Goal: Task Accomplishment & Management: Manage account settings

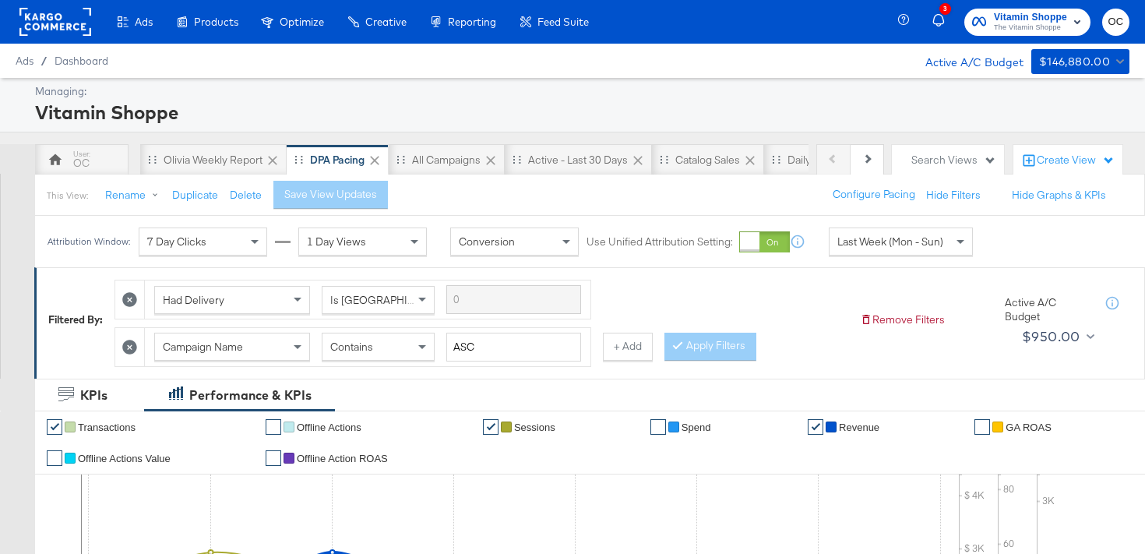
click at [59, 19] on rect at bounding box center [55, 22] width 72 height 28
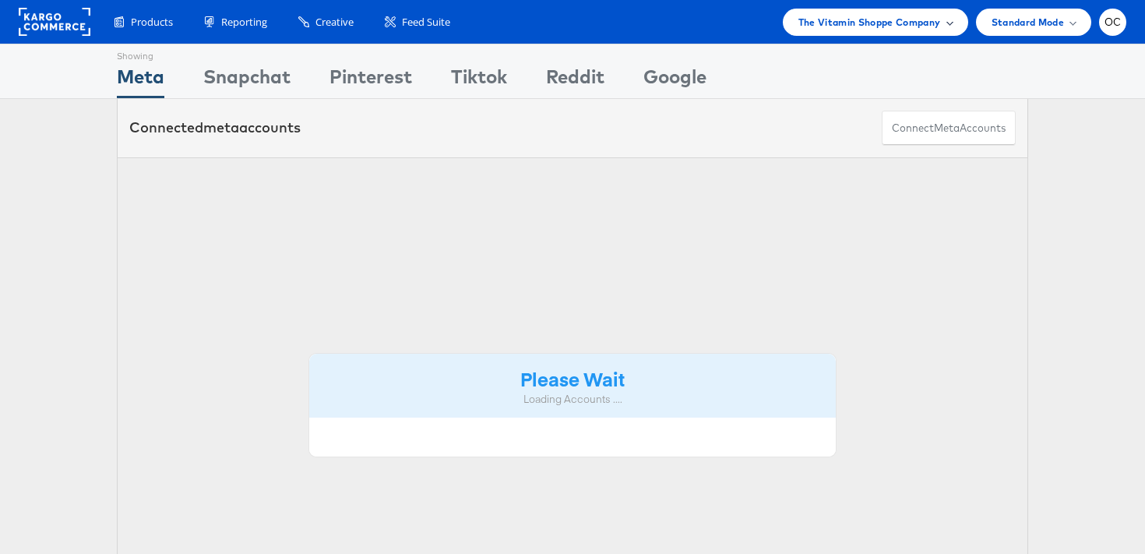
click at [845, 25] on span "The Vitamin Shoppe Company" at bounding box center [870, 22] width 143 height 16
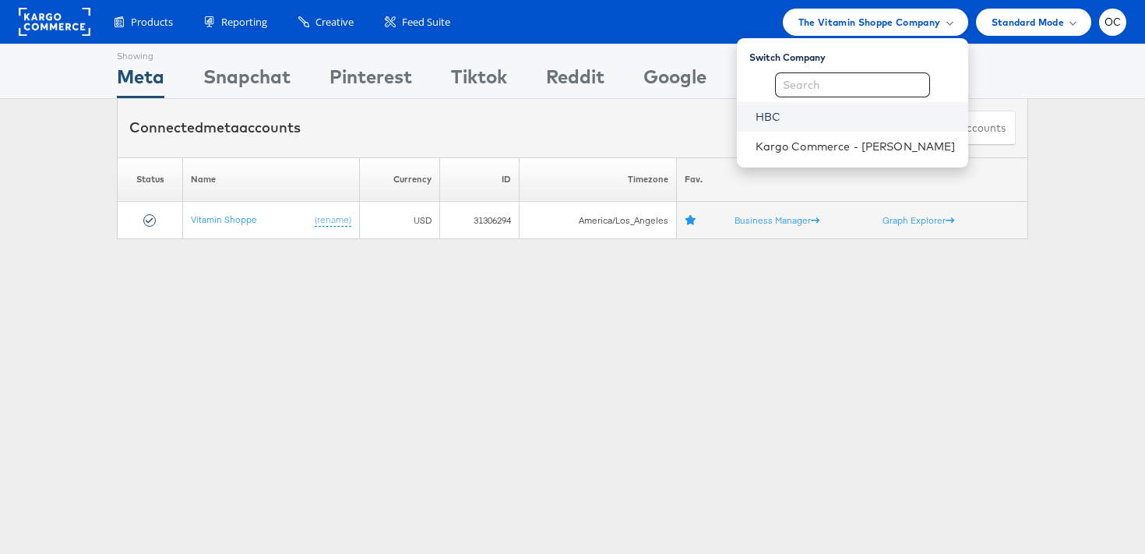
click at [807, 117] on link "HBC" at bounding box center [856, 117] width 200 height 16
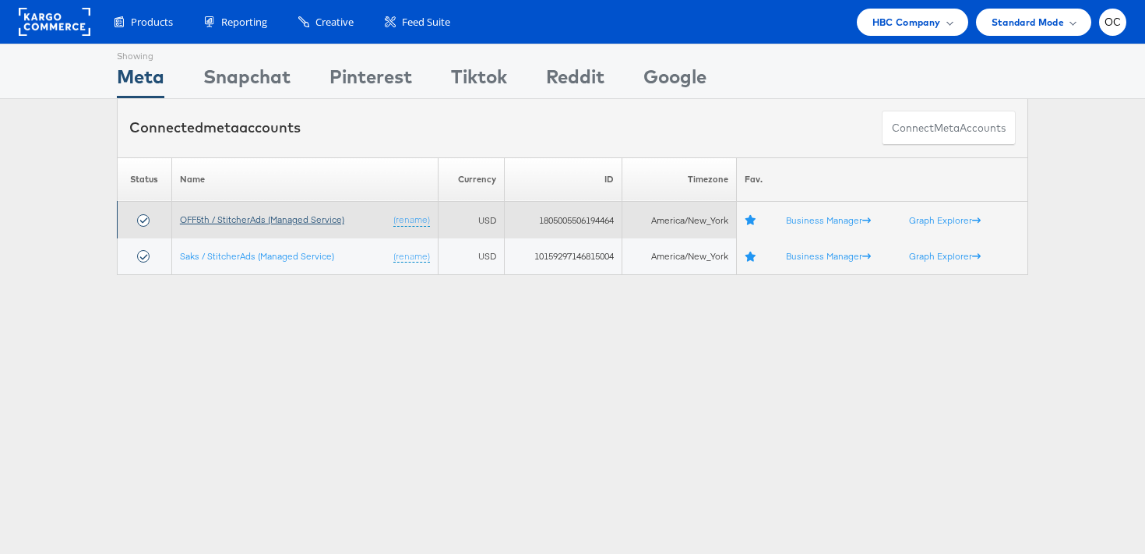
click at [235, 220] on link "OFF5th / StitcherAds (Managed Service)" at bounding box center [262, 219] width 164 height 12
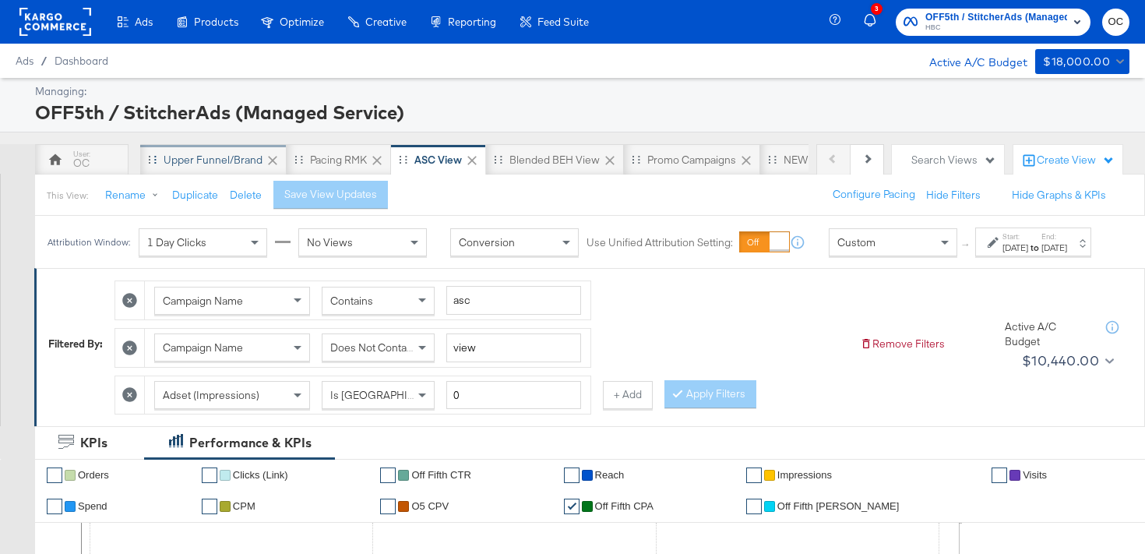
click at [215, 162] on div "Upper Funnel/Brand" at bounding box center [213, 160] width 99 height 15
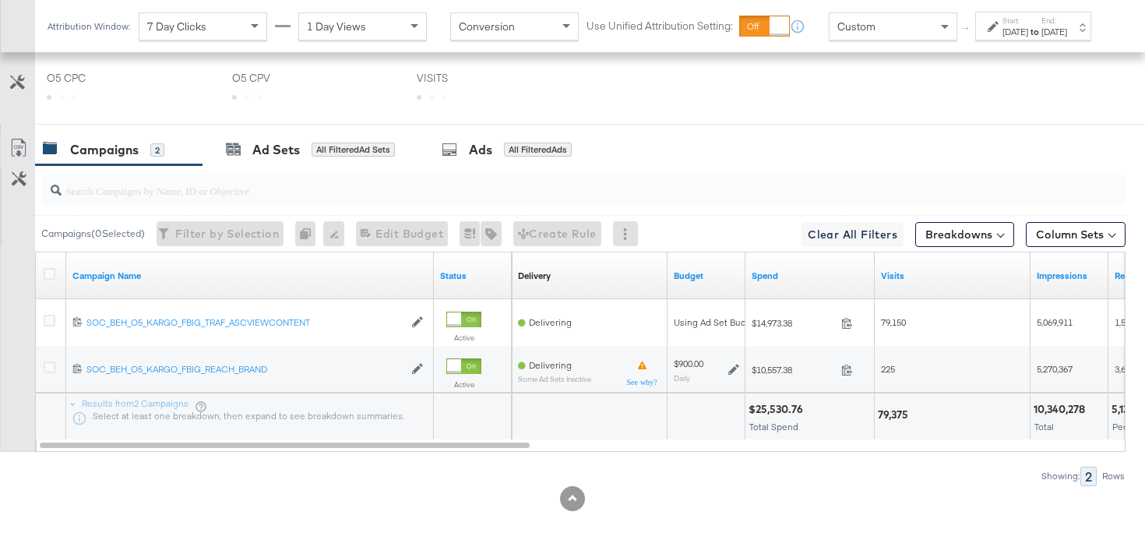
scroll to position [757, 0]
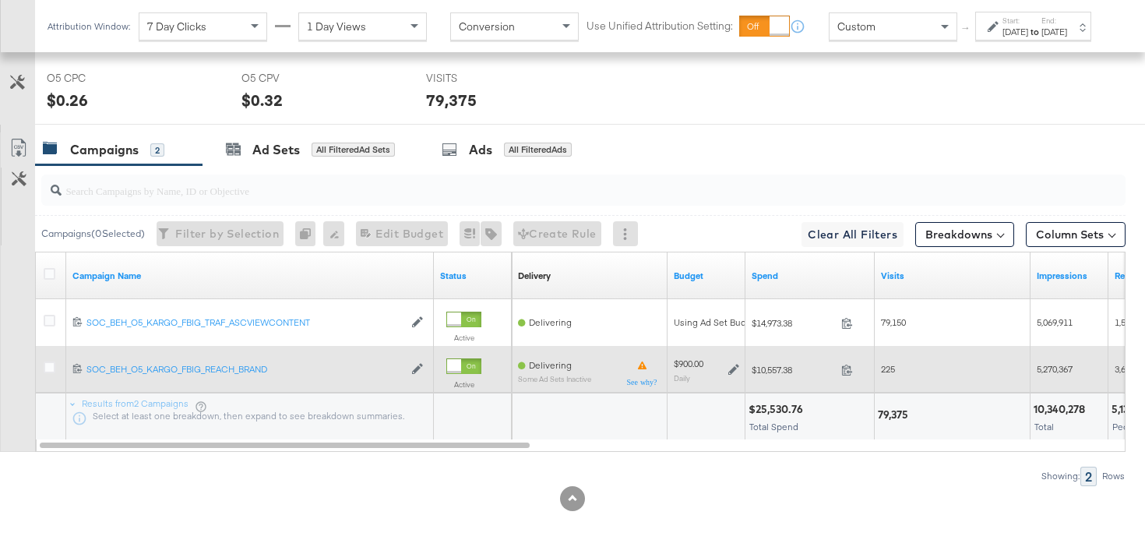
click at [730, 369] on icon at bounding box center [733, 369] width 11 height 11
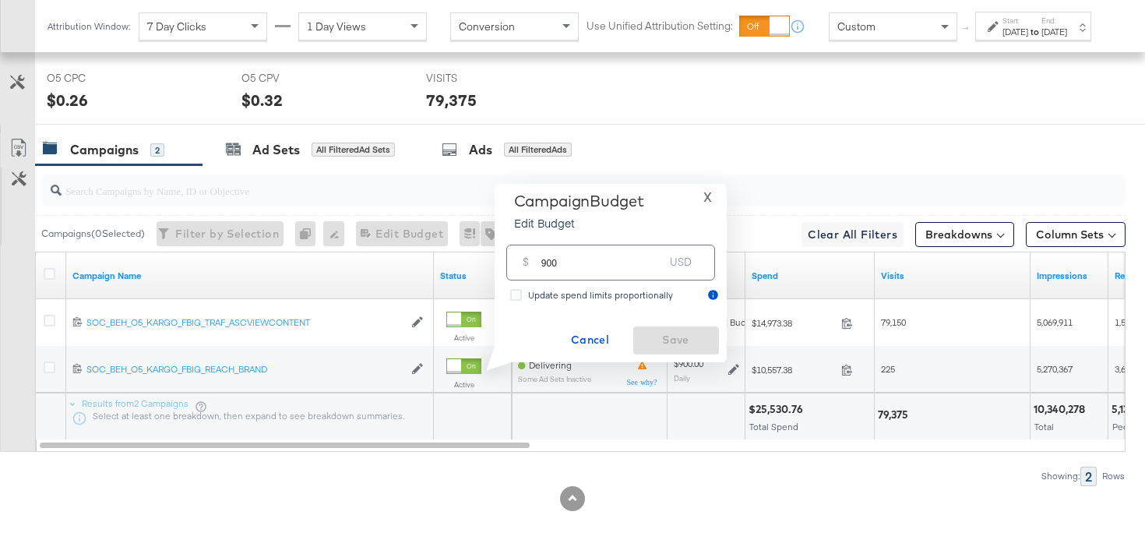
click at [546, 260] on input "900" at bounding box center [602, 255] width 123 height 33
type input "1050"
click at [691, 340] on span "Save" at bounding box center [676, 339] width 73 height 19
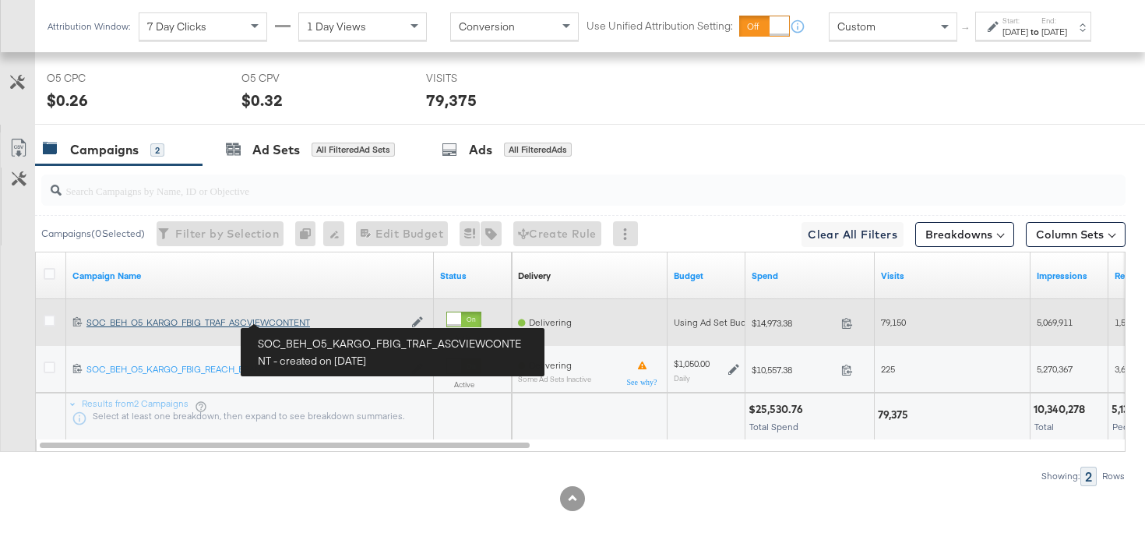
click at [299, 322] on div "SOC_BEH_O5_KARGO_FBIG_TRAF_ASCVIEWCONTENT SOC_BEH_O5_KARGO_FBIG_TRAF_ASCVIEWCON…" at bounding box center [244, 322] width 317 height 12
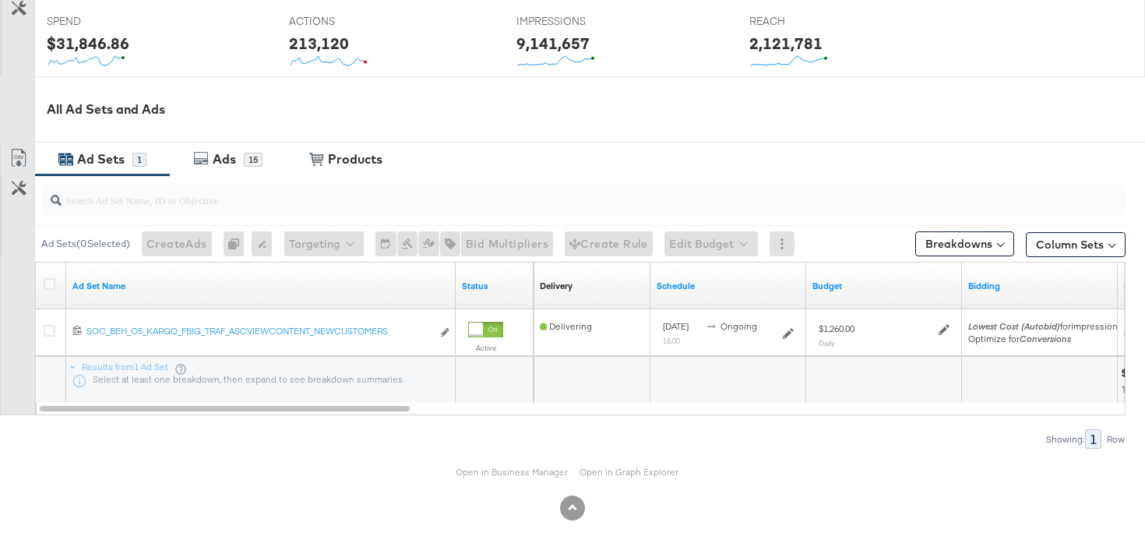
scroll to position [636, 0]
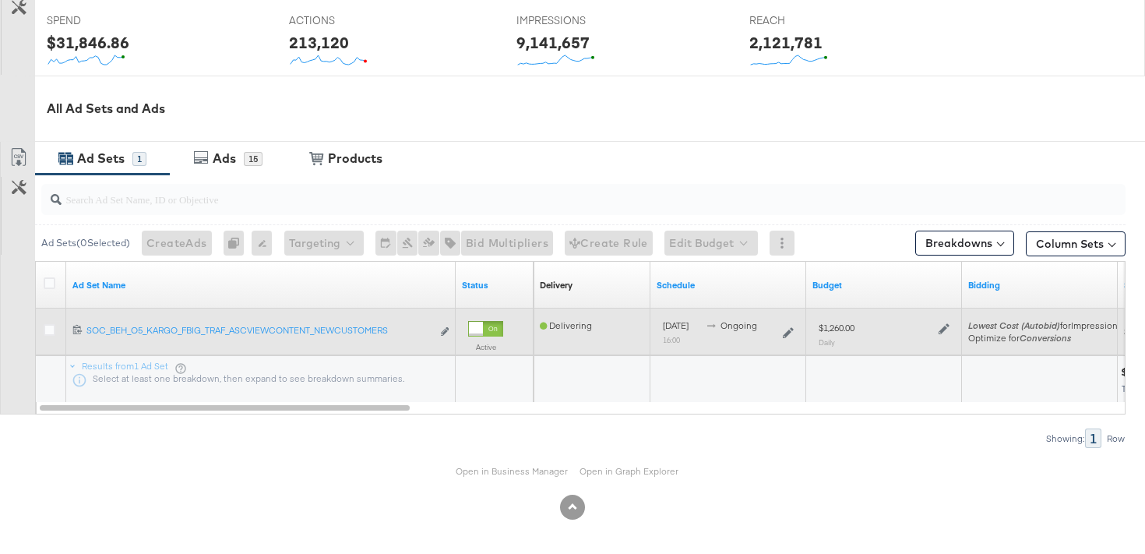
click at [941, 333] on div "$1,260.00 Daily" at bounding box center [884, 334] width 131 height 26
click at [940, 330] on icon at bounding box center [944, 328] width 11 height 11
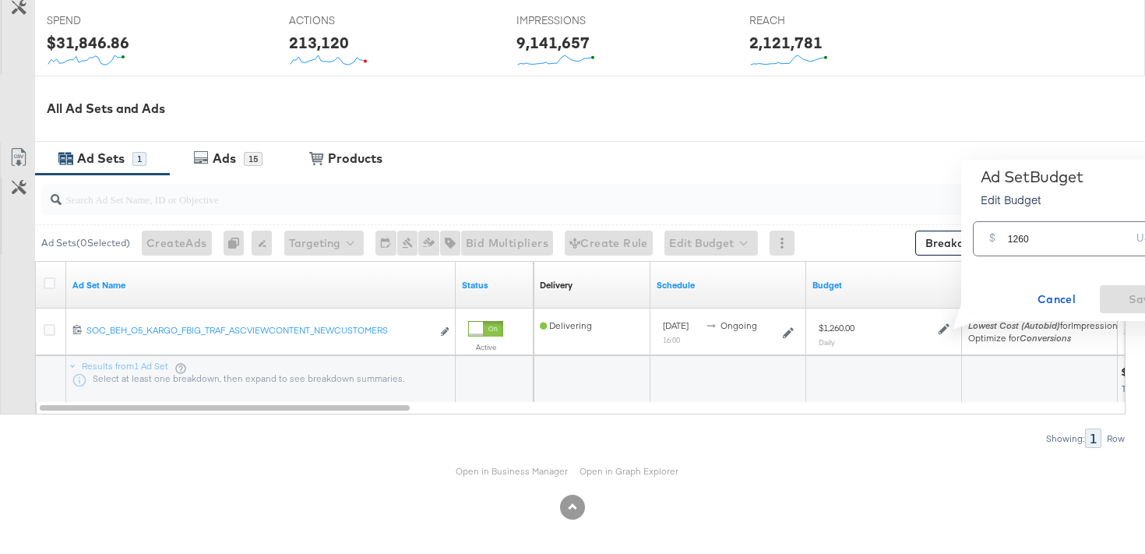
click at [1023, 238] on input "1260" at bounding box center [1069, 232] width 123 height 33
type input "1470"
click at [1118, 302] on span "Save" at bounding box center [1142, 299] width 73 height 19
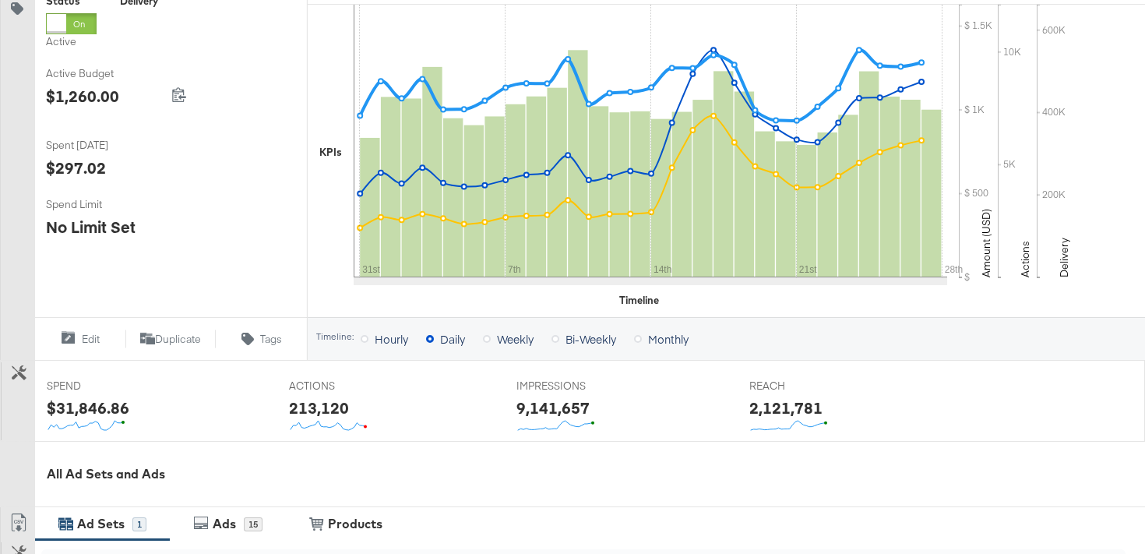
scroll to position [22, 0]
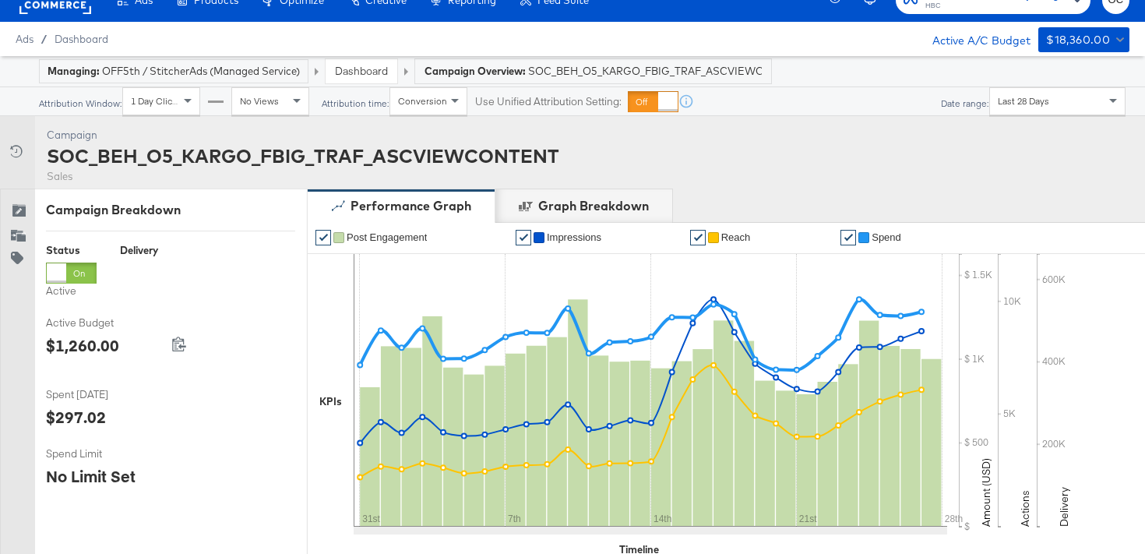
click at [357, 66] on link "Dashboard" at bounding box center [361, 71] width 53 height 14
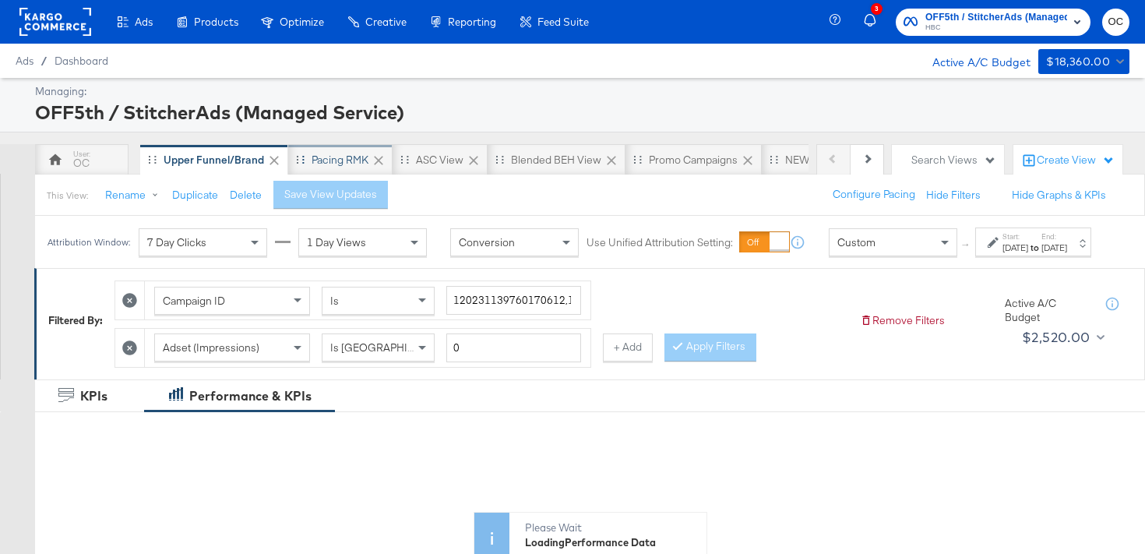
click at [320, 171] on div "Pacing RMK" at bounding box center [340, 159] width 104 height 31
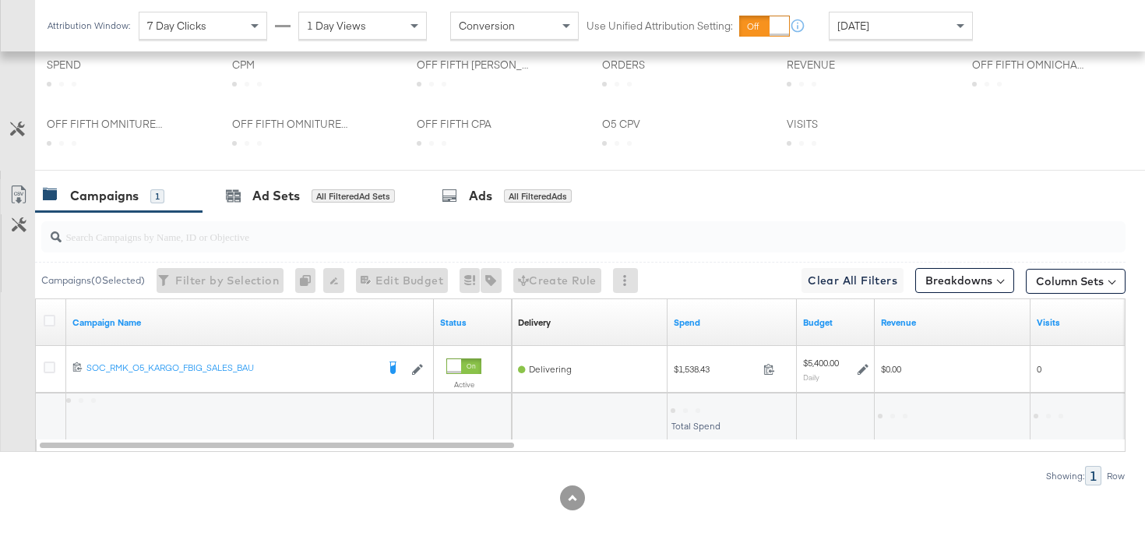
scroll to position [696, 0]
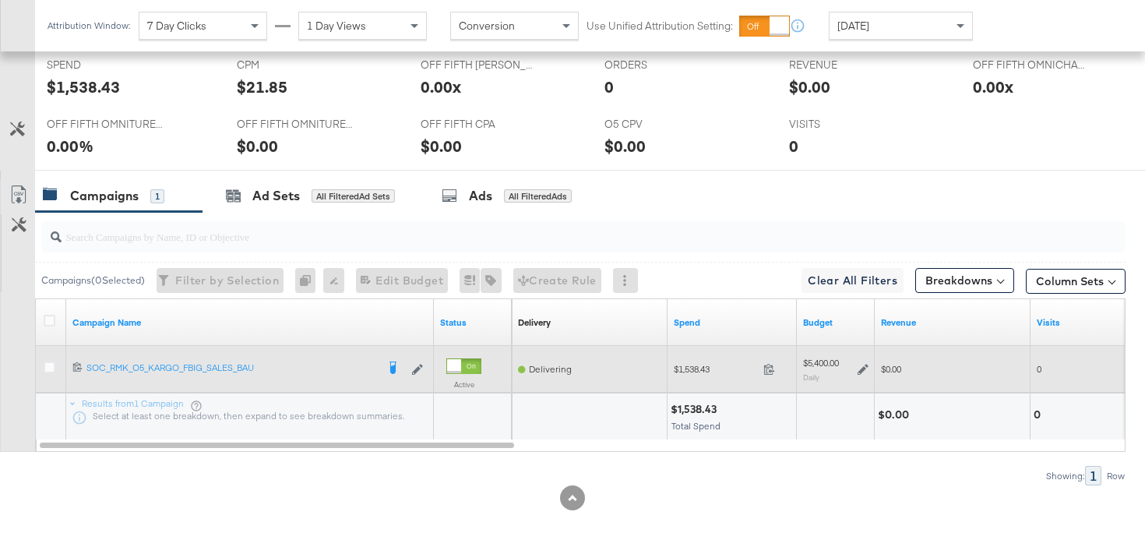
click at [867, 371] on icon at bounding box center [863, 369] width 11 height 11
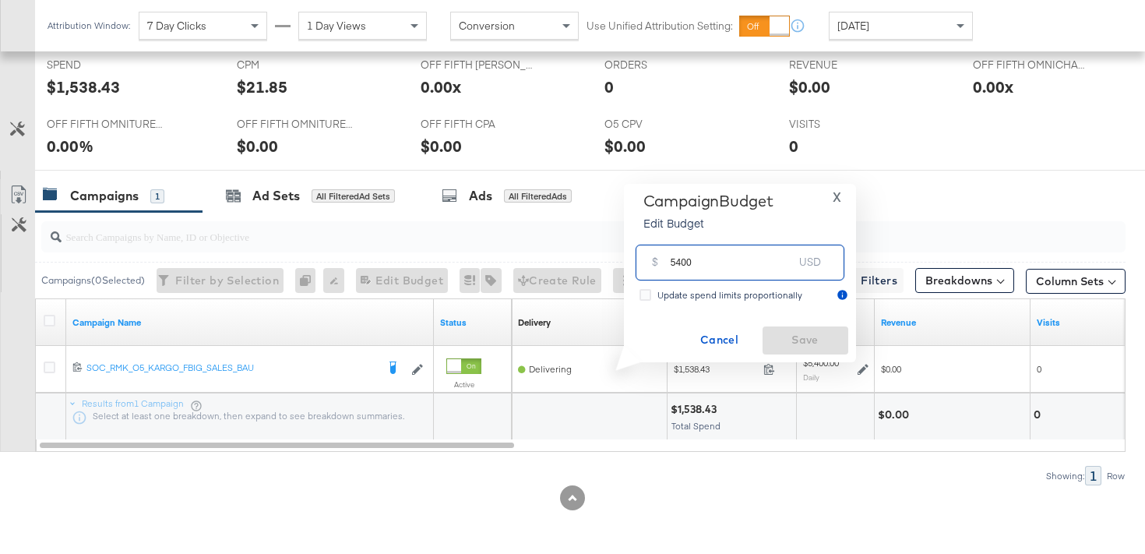
drag, startPoint x: 680, startPoint y: 266, endPoint x: 654, endPoint y: 255, distance: 28.6
click at [654, 255] on div "$ 5400 USD" at bounding box center [740, 262] width 209 height 35
type input "6300"
click at [778, 339] on span "Save" at bounding box center [805, 339] width 73 height 19
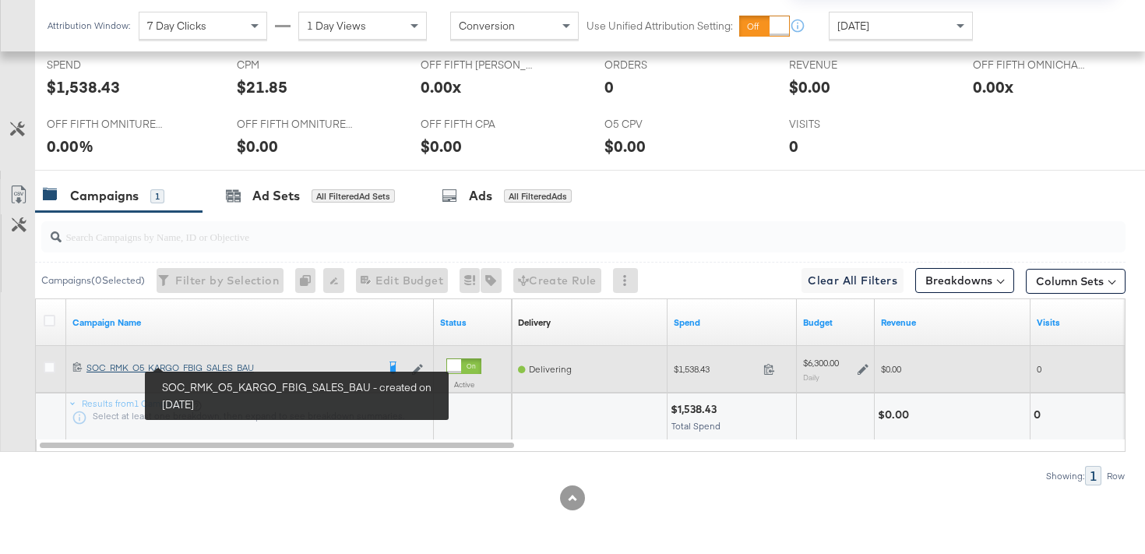
click at [203, 365] on div "SOC_RMK_O5_KARGO_FBIG_SALES_BAU SOC_RMK_O5_KARGO_FBIG_SALES_BAU" at bounding box center [231, 367] width 290 height 12
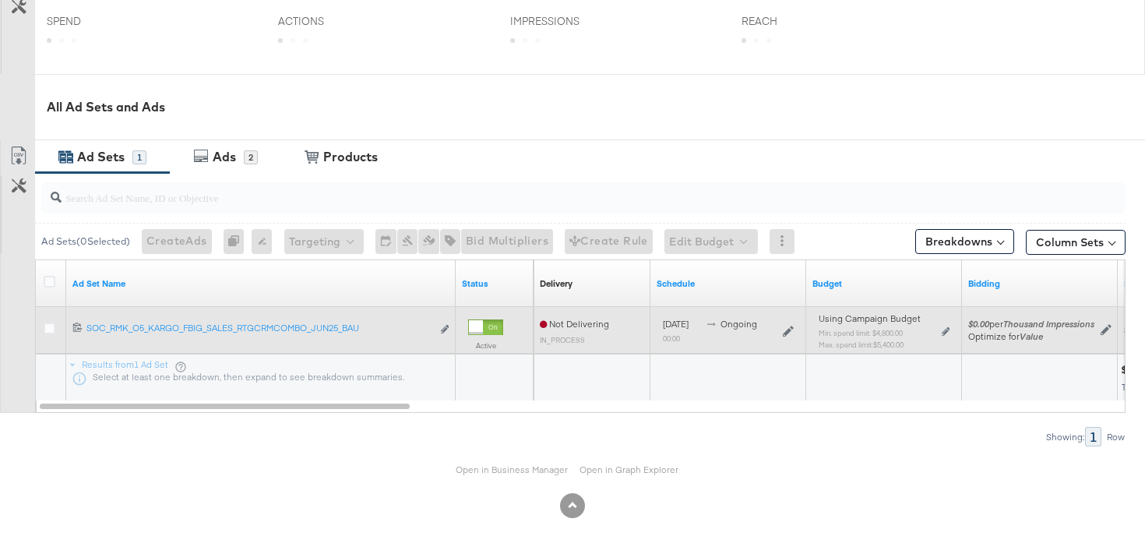
scroll to position [636, 0]
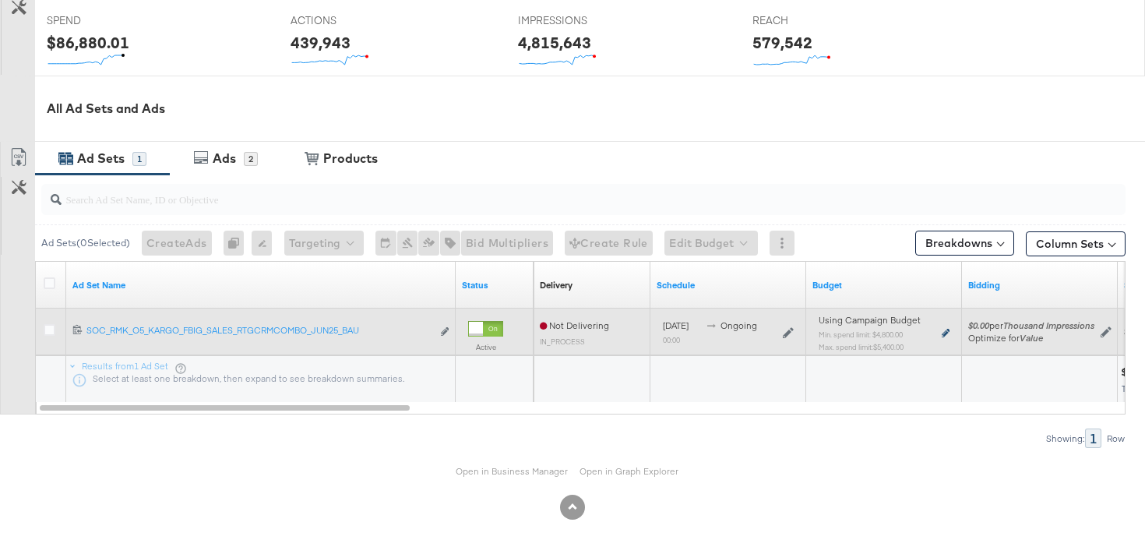
click at [945, 334] on icon at bounding box center [946, 333] width 8 height 9
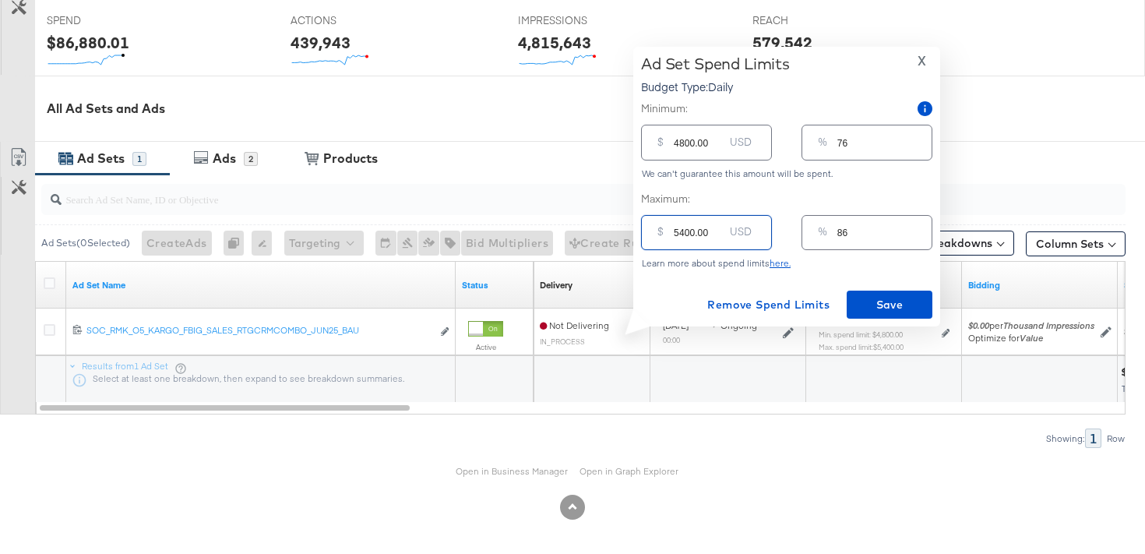
drag, startPoint x: 685, startPoint y: 234, endPoint x: 664, endPoint y: 229, distance: 21.7
click at [664, 231] on div "$ 5400.00 USD" at bounding box center [706, 232] width 131 height 35
type input "600.00"
type input "10"
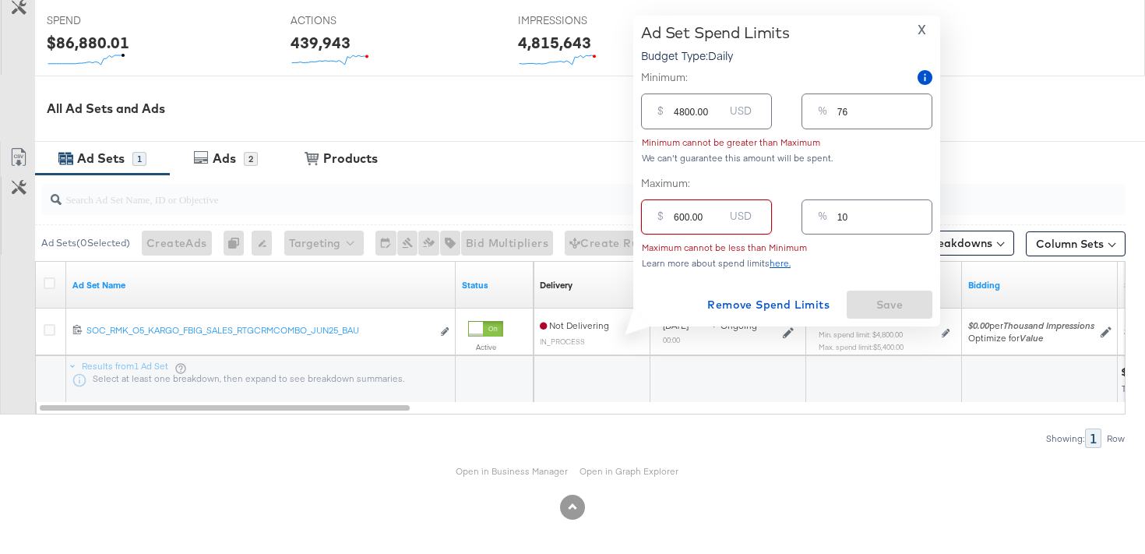
type input "6300.00"
type input "100"
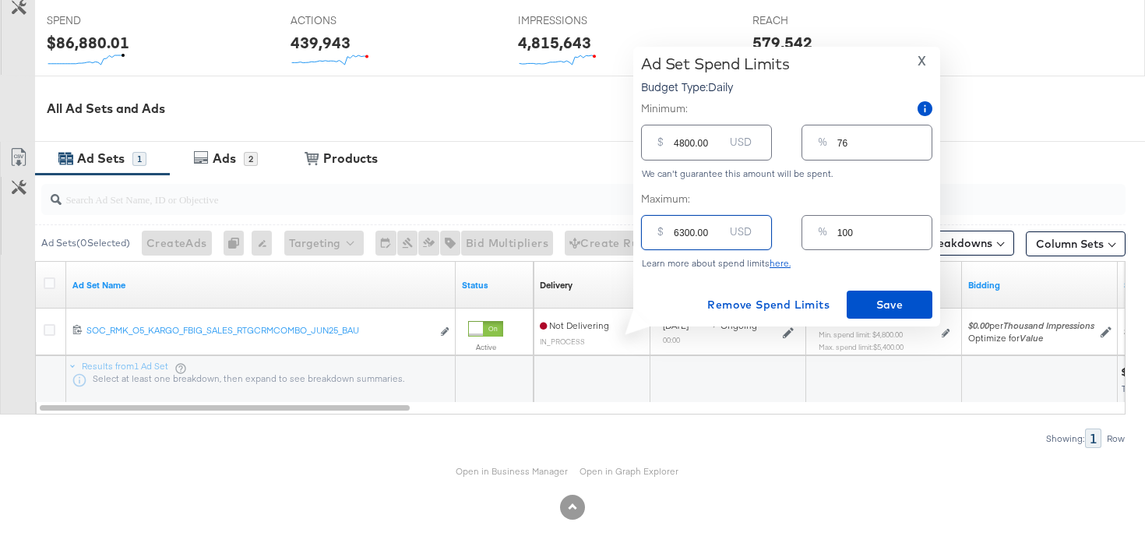
type input "6300.00"
drag, startPoint x: 694, startPoint y: 145, endPoint x: 668, endPoint y: 141, distance: 26.8
click at [668, 142] on div "$ 4800.00 USD" at bounding box center [706, 142] width 131 height 35
type input "6.00"
type input "0"
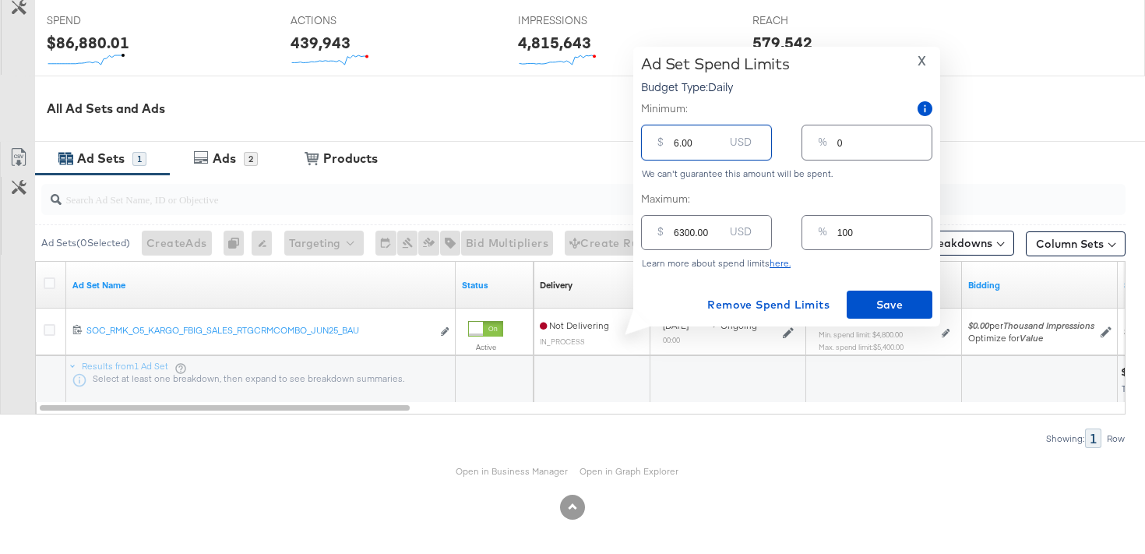
type input "60.00"
type input "1"
type input "600.00"
type input "10"
type input "6000.00"
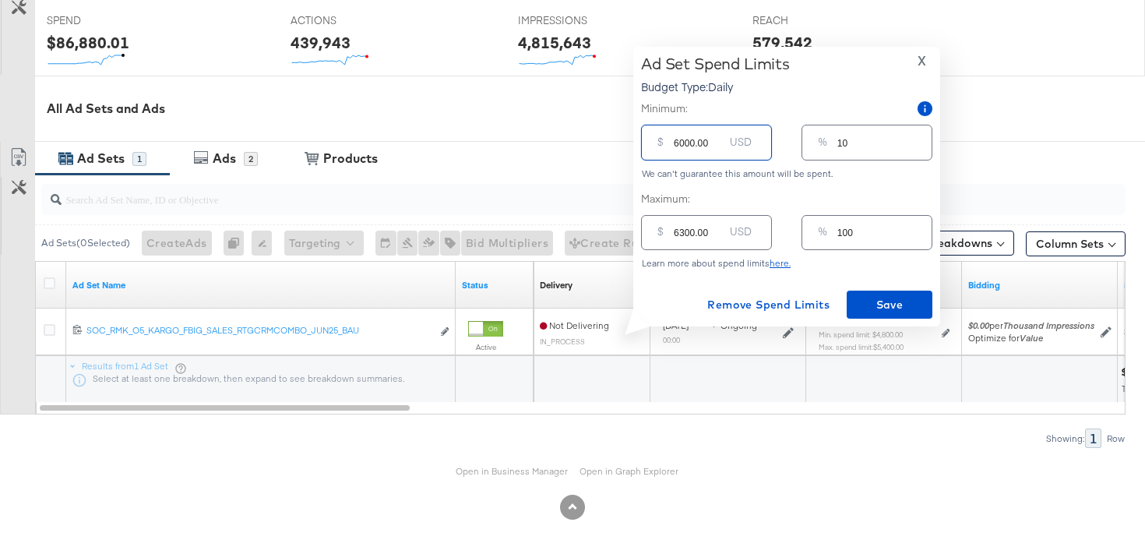
type input "95"
type input "600.00"
type input "10"
type input "60.00"
type input "1"
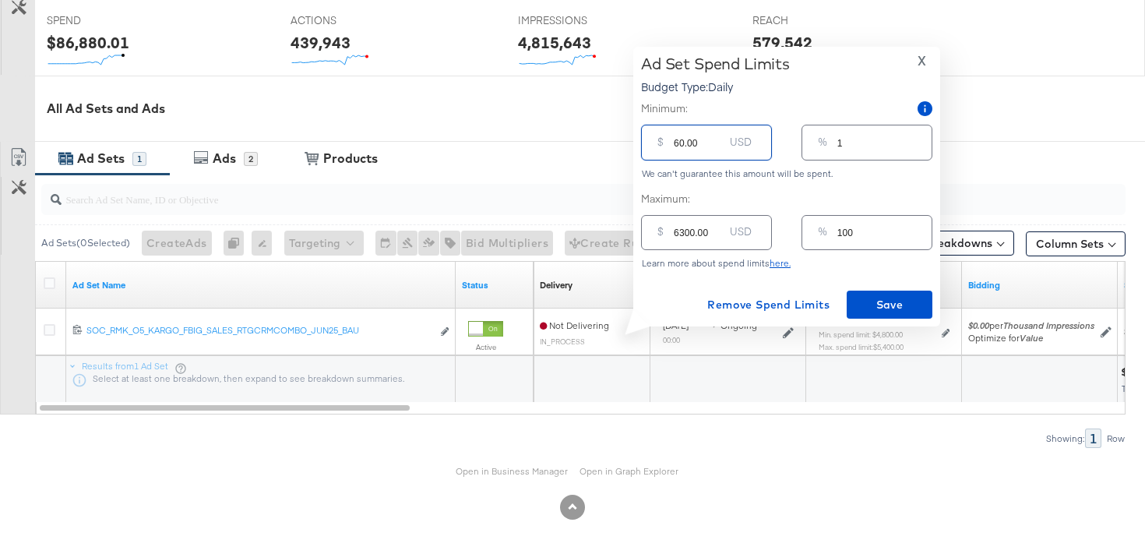
type input "6.00"
type input "0"
type input "58.00"
type input "1"
type input "580.00"
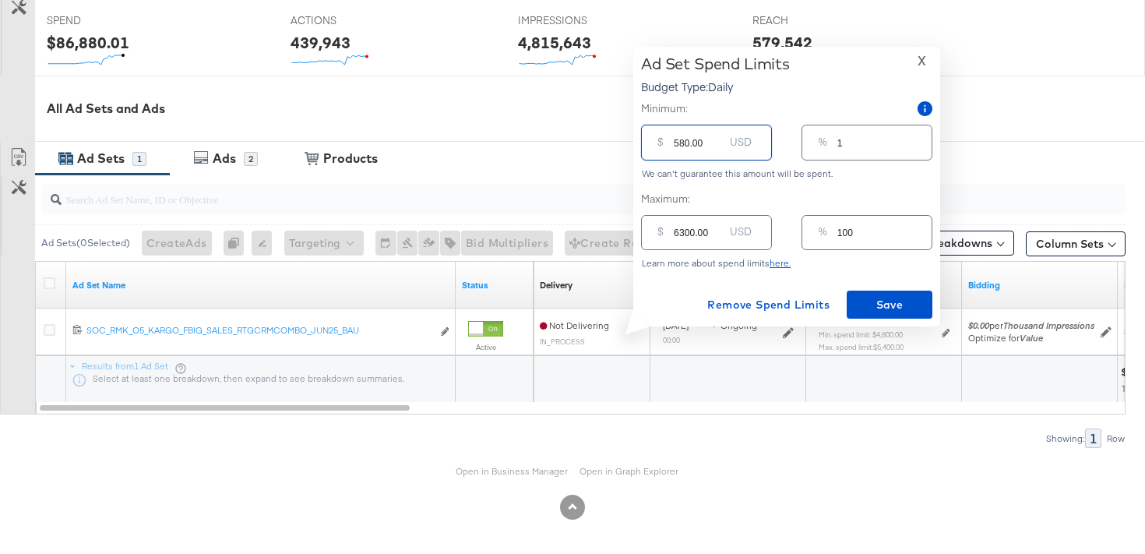
type input "9"
type input "5800.00"
type input "92"
type input "580.00"
type input "9"
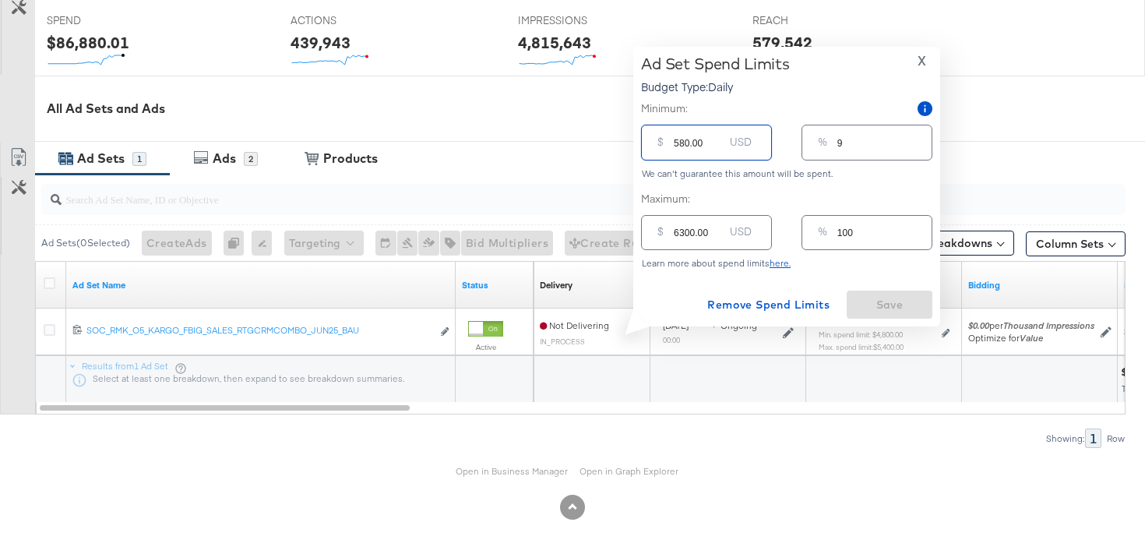
type input "58.00"
type input "1"
type input "5.00"
type input "0"
type input "57.00"
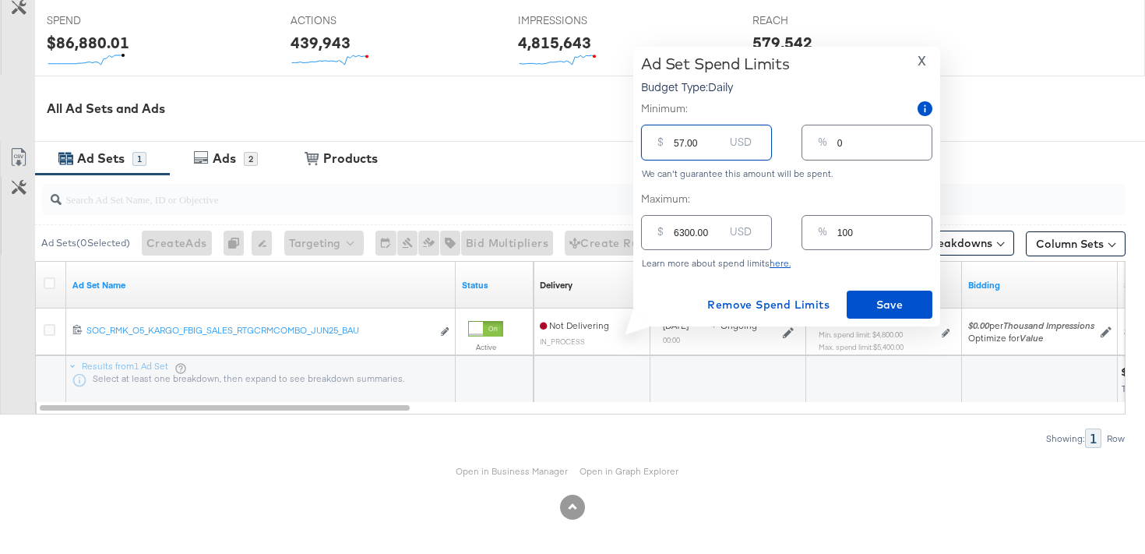
type input "1"
type input "570.00"
type input "9"
type input "5700.00"
type input "90"
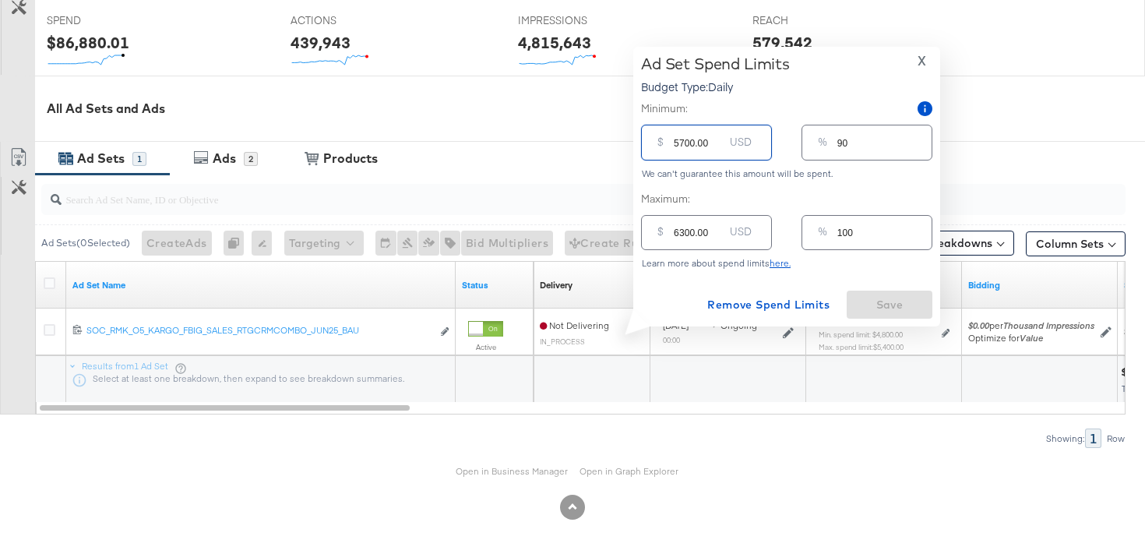
type input "570.00"
type input "9"
type input "57.00"
type input "1"
type input "5.00"
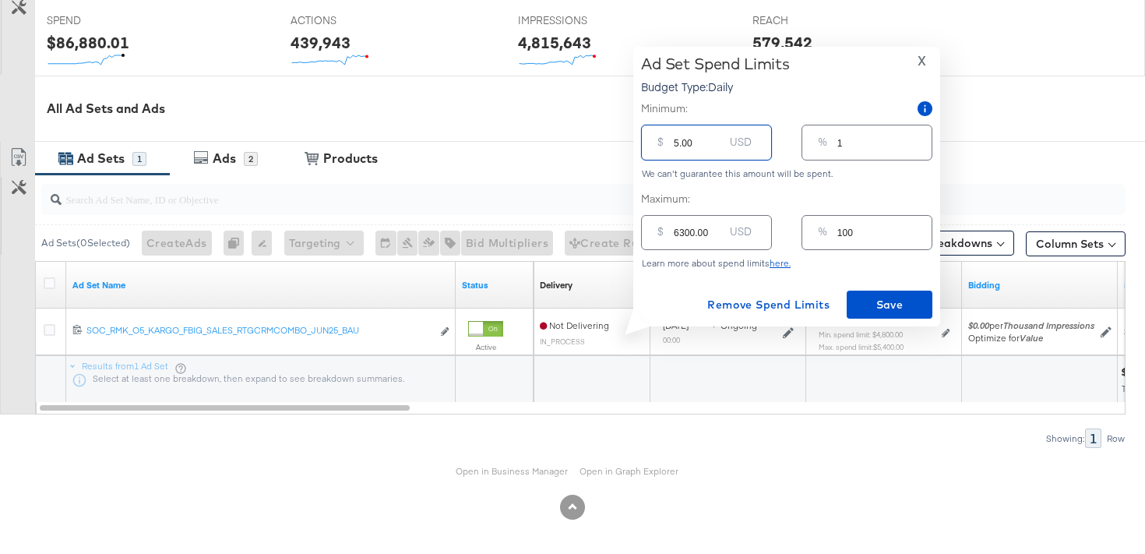
type input "0"
type input "56.00"
type input "1"
type input "565.00"
type input "9"
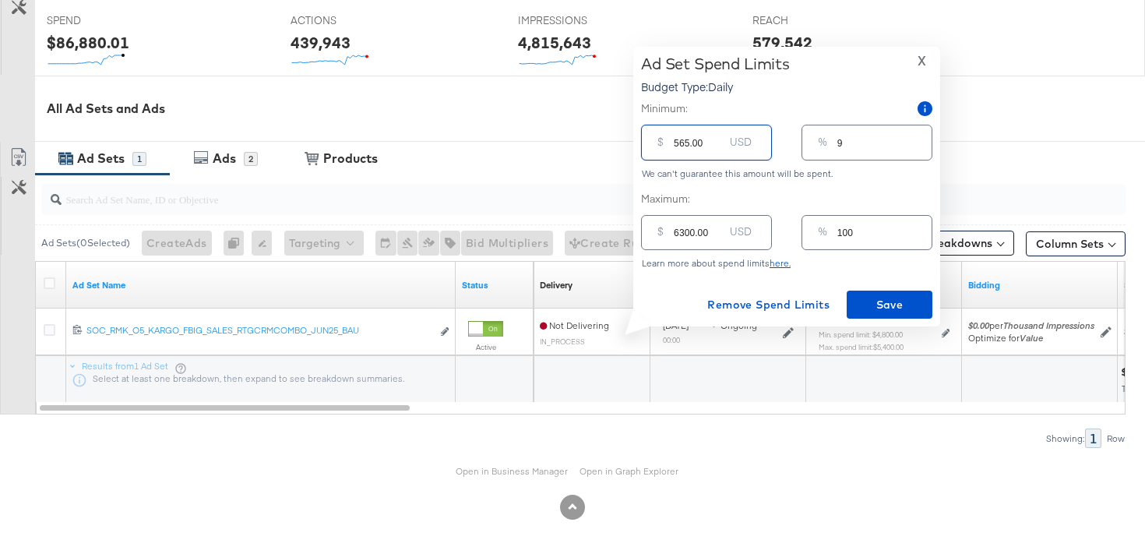
type input "5650.00"
type input "90"
type input "5650.00"
click at [911, 300] on span "Save" at bounding box center [889, 304] width 73 height 19
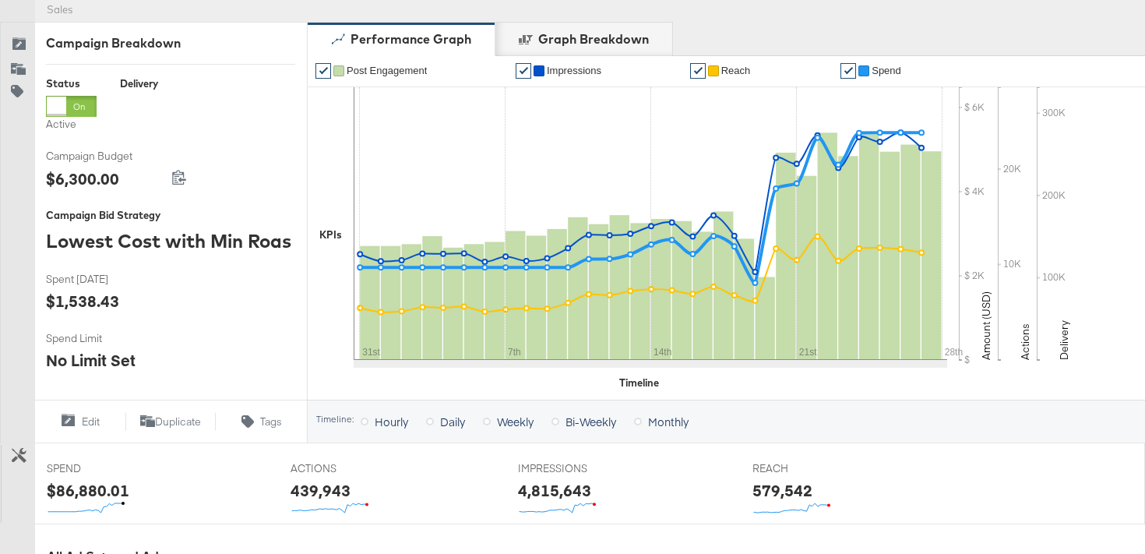
scroll to position [0, 0]
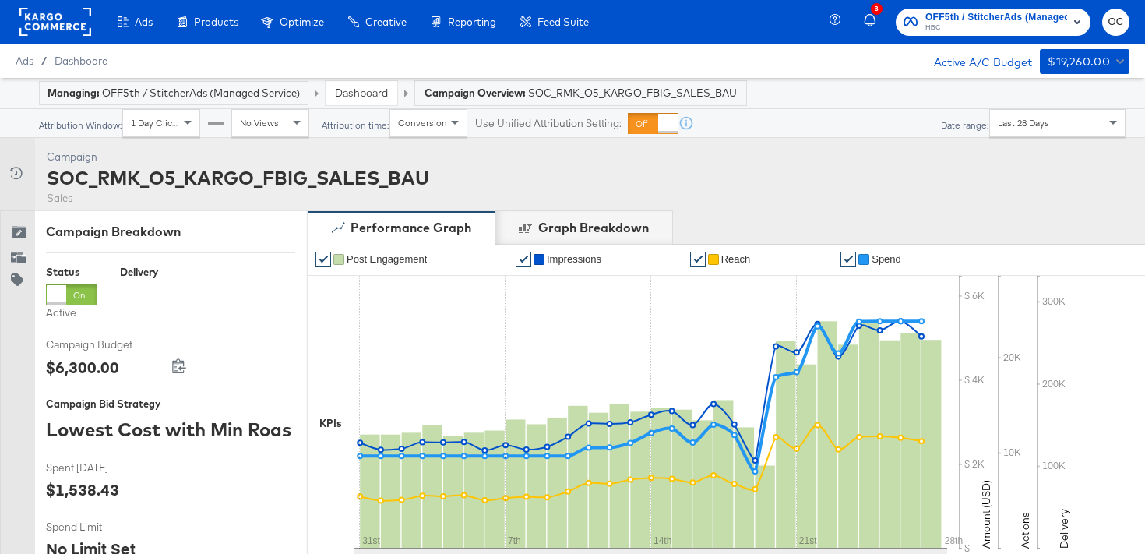
click at [381, 97] on link "Dashboard" at bounding box center [361, 93] width 53 height 14
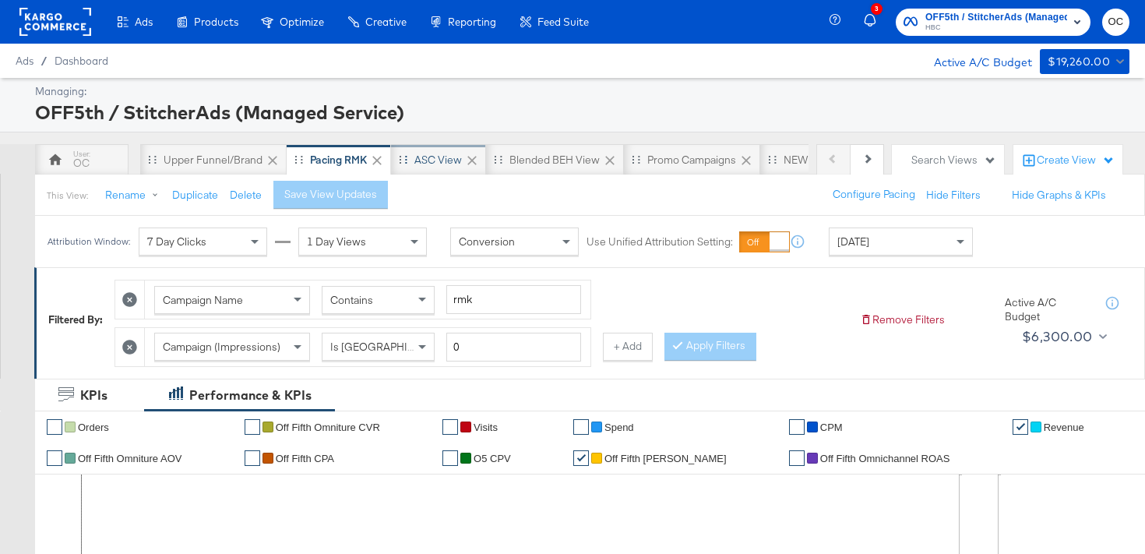
click at [421, 157] on div "ASC View" at bounding box center [438, 160] width 48 height 15
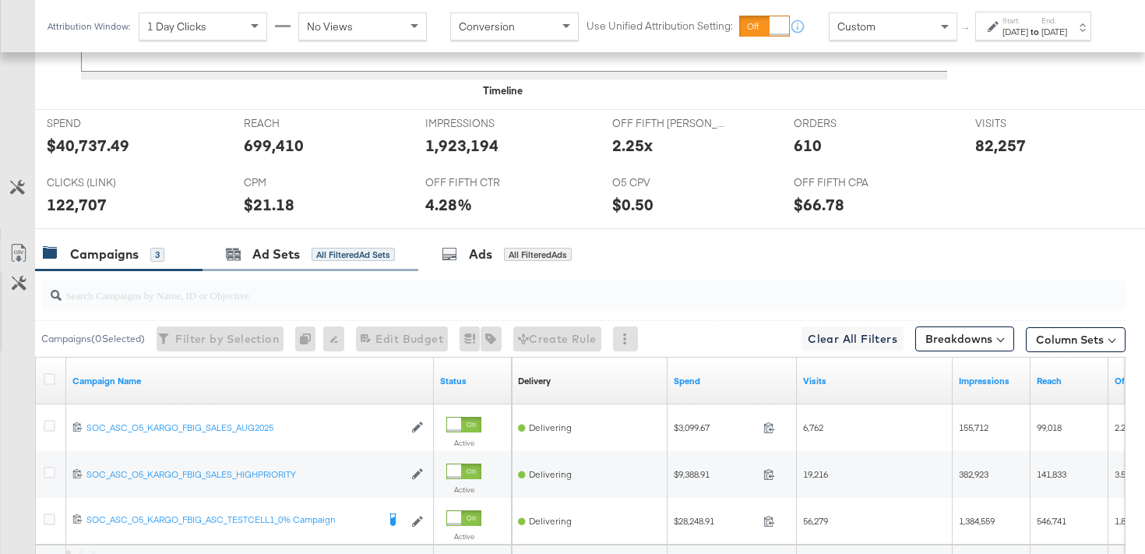
scroll to position [852, 0]
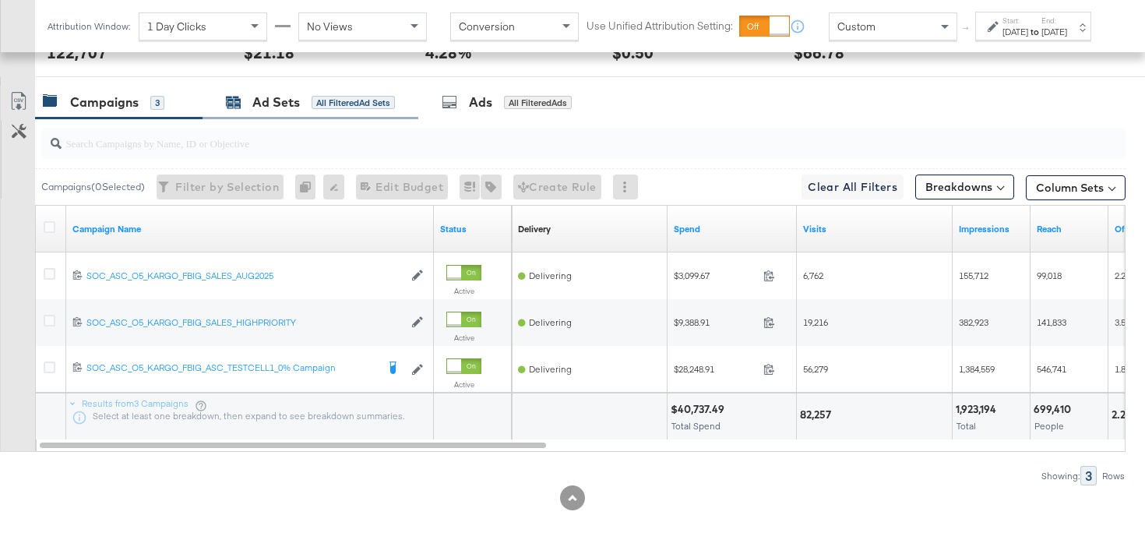
click at [284, 108] on div "Ad Sets" at bounding box center [276, 102] width 48 height 18
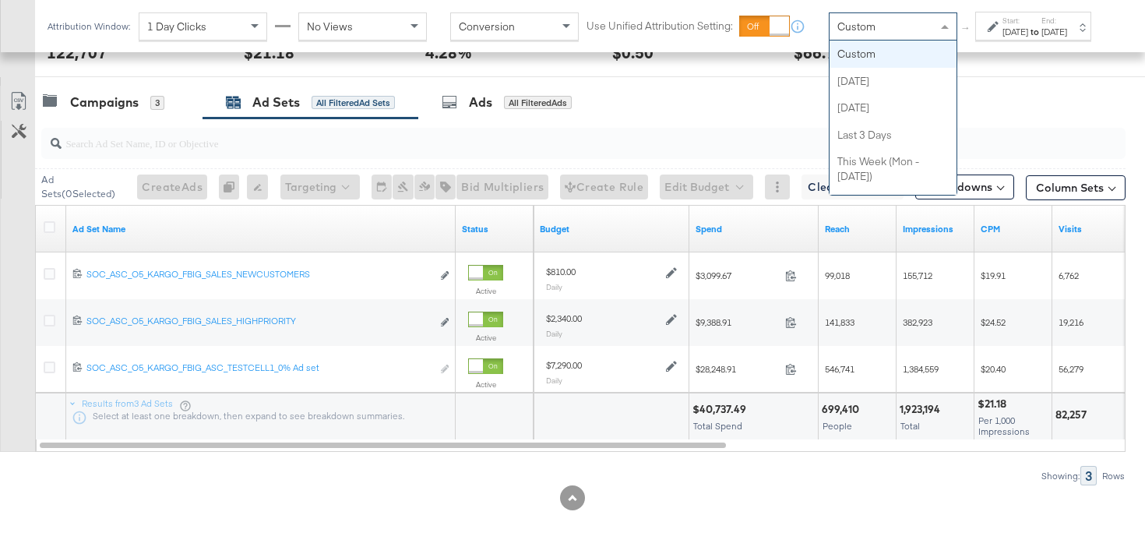
click at [848, 40] on div "Custom" at bounding box center [893, 26] width 127 height 26
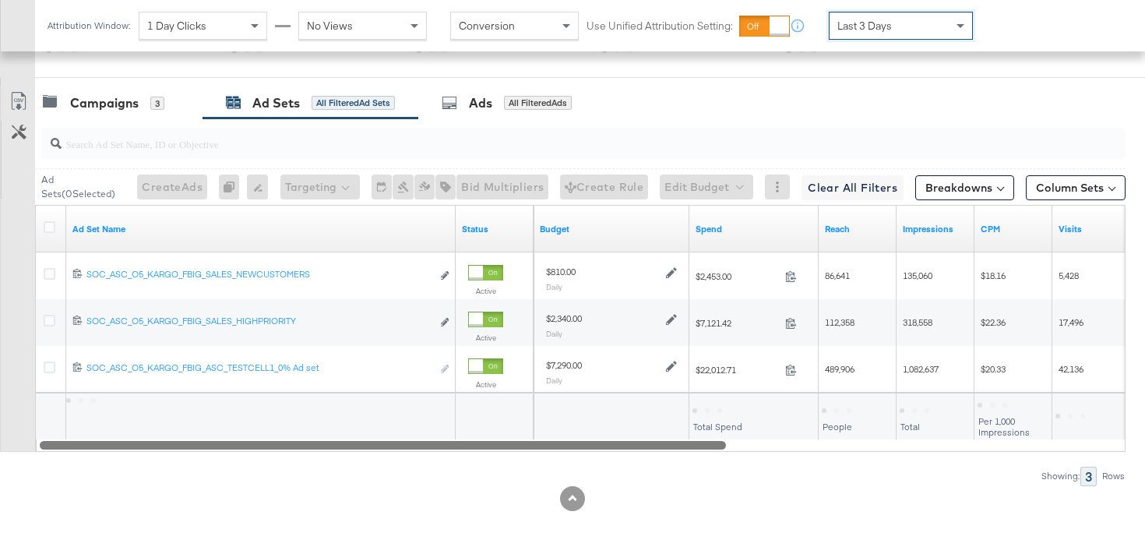
scroll to position [836, 0]
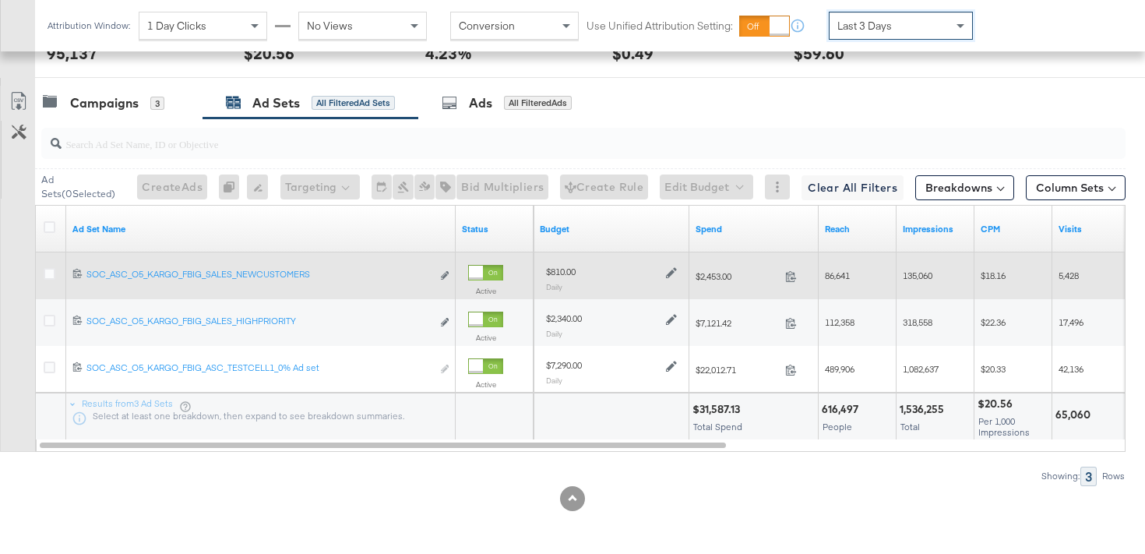
click at [668, 274] on icon at bounding box center [671, 273] width 11 height 11
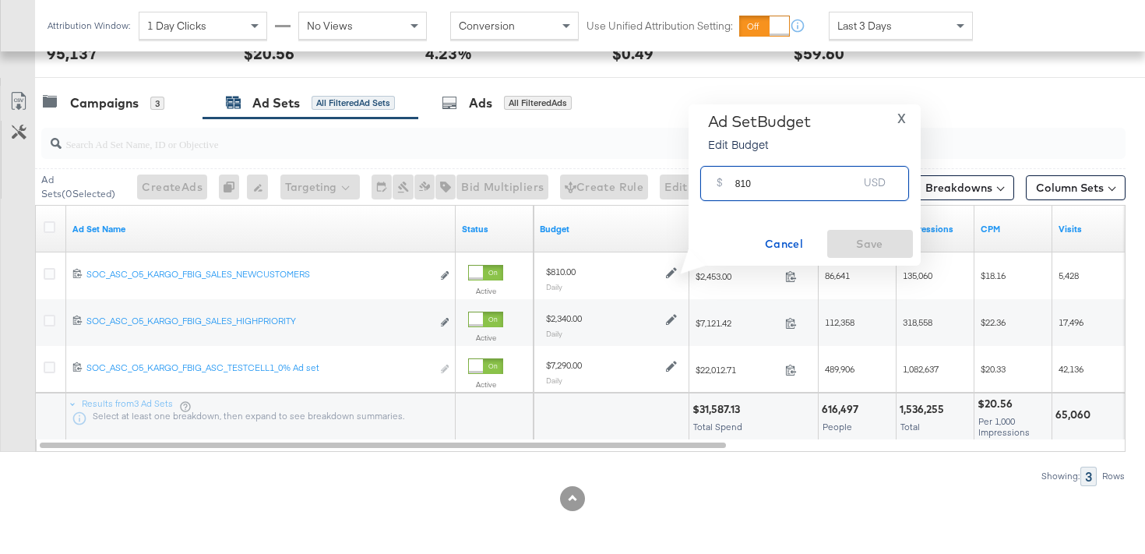
drag, startPoint x: 743, startPoint y: 182, endPoint x: 684, endPoint y: 178, distance: 59.3
click at [686, 179] on div "Ad Set Budget Edit Budget X $ 810 USD Cancel Save" at bounding box center [799, 184] width 244 height 161
type input "945"
click at [853, 242] on span "Save" at bounding box center [870, 243] width 73 height 19
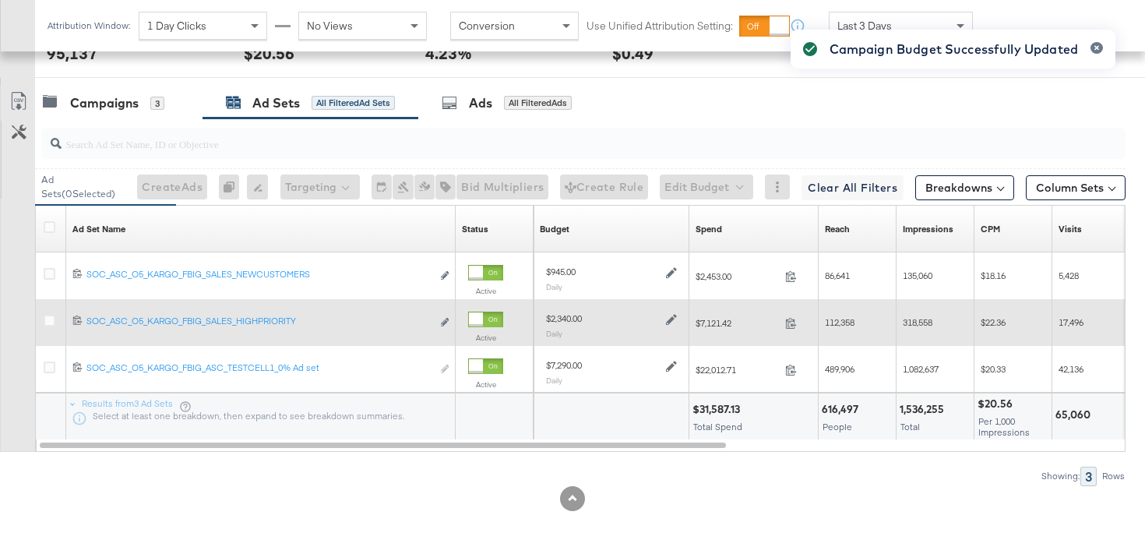
click at [670, 322] on icon at bounding box center [671, 320] width 11 height 11
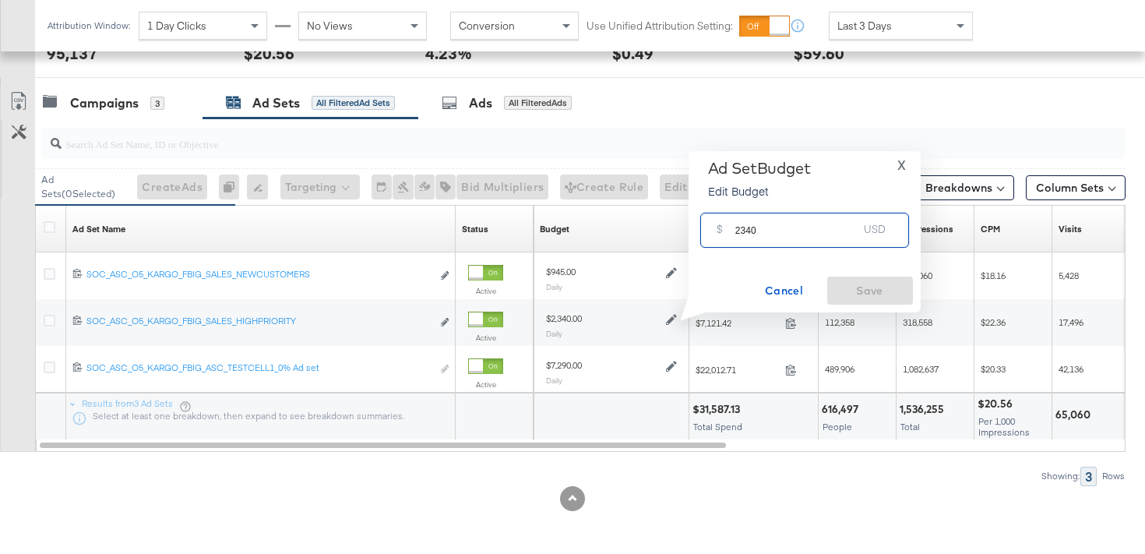
click at [750, 228] on input "2340" at bounding box center [796, 223] width 123 height 33
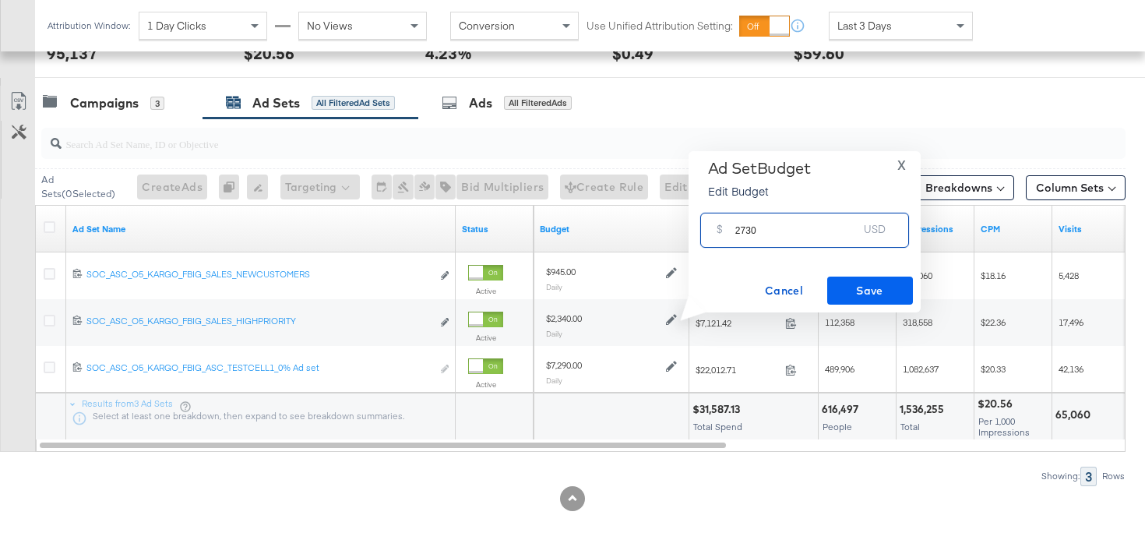
type input "2730"
click at [855, 291] on span "Save" at bounding box center [870, 290] width 73 height 19
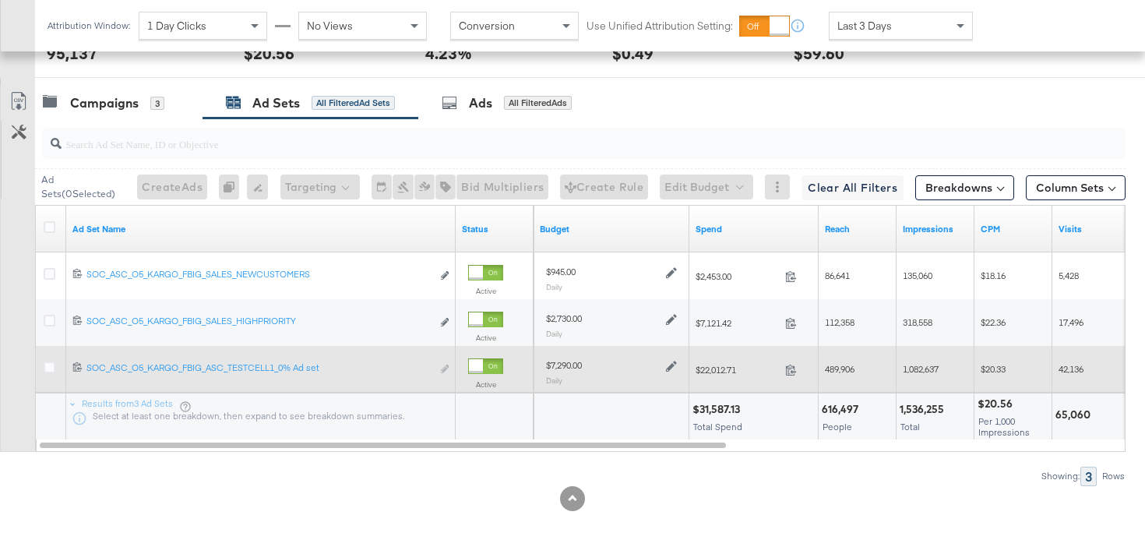
click at [671, 370] on icon at bounding box center [671, 366] width 11 height 11
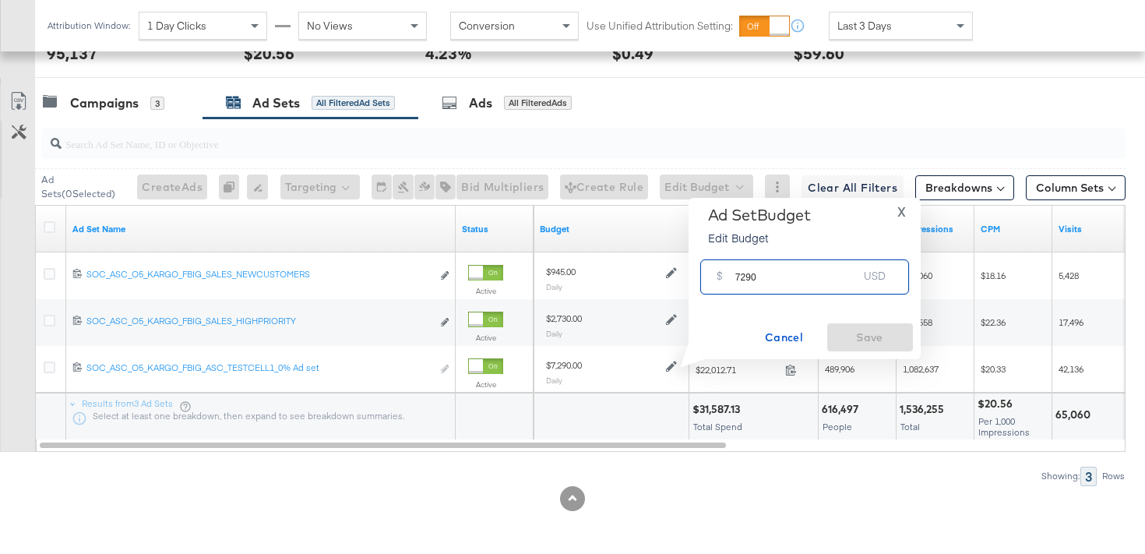
drag, startPoint x: 745, startPoint y: 276, endPoint x: 729, endPoint y: 269, distance: 17.1
click at [729, 270] on div "$ 7290 USD" at bounding box center [804, 276] width 209 height 35
type input "8505"
click at [852, 335] on span "Save" at bounding box center [870, 337] width 73 height 19
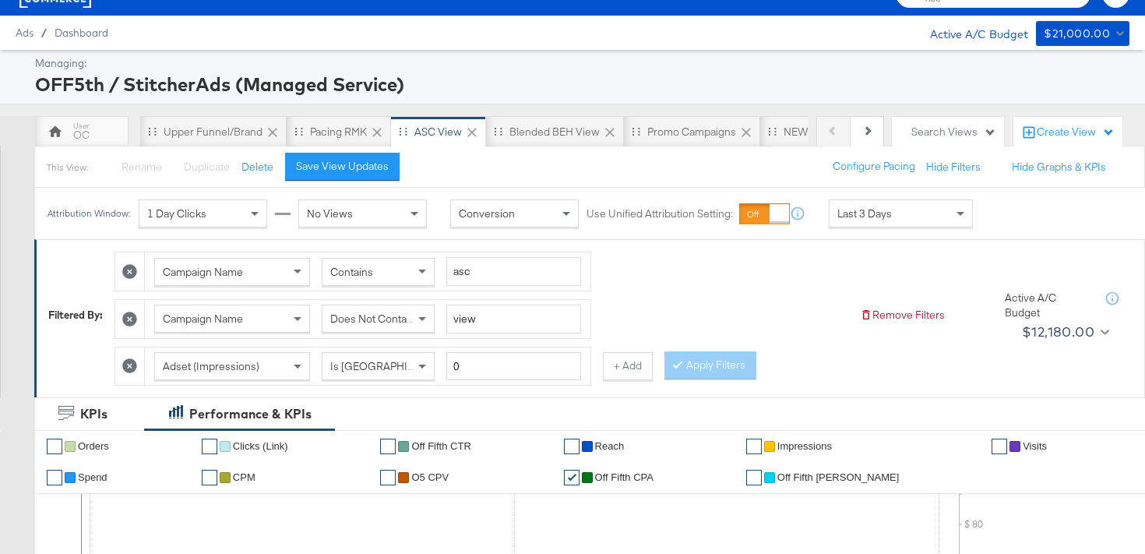
scroll to position [0, 0]
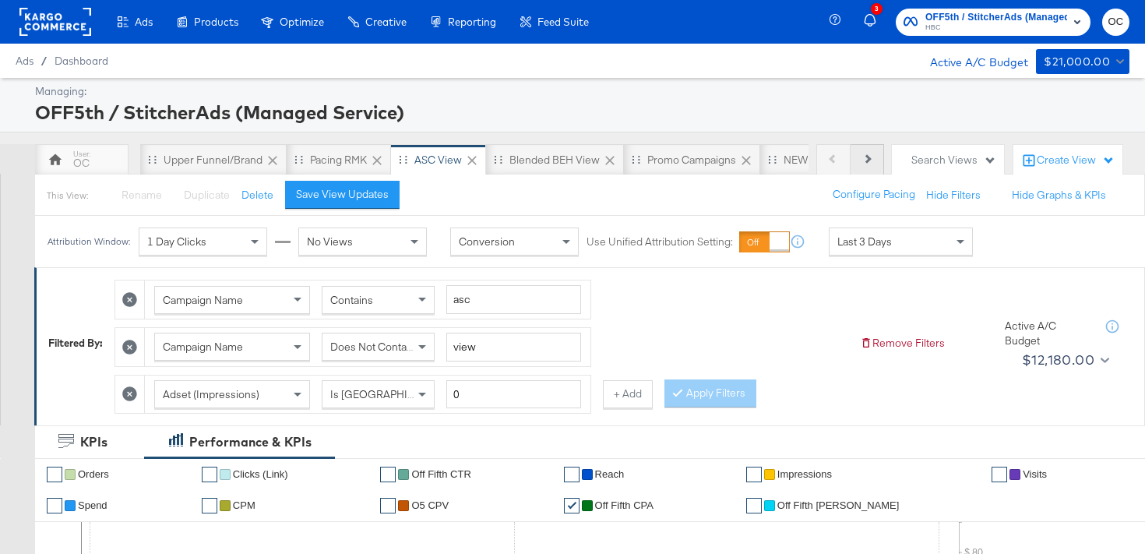
click at [872, 170] on button "Next" at bounding box center [867, 159] width 33 height 31
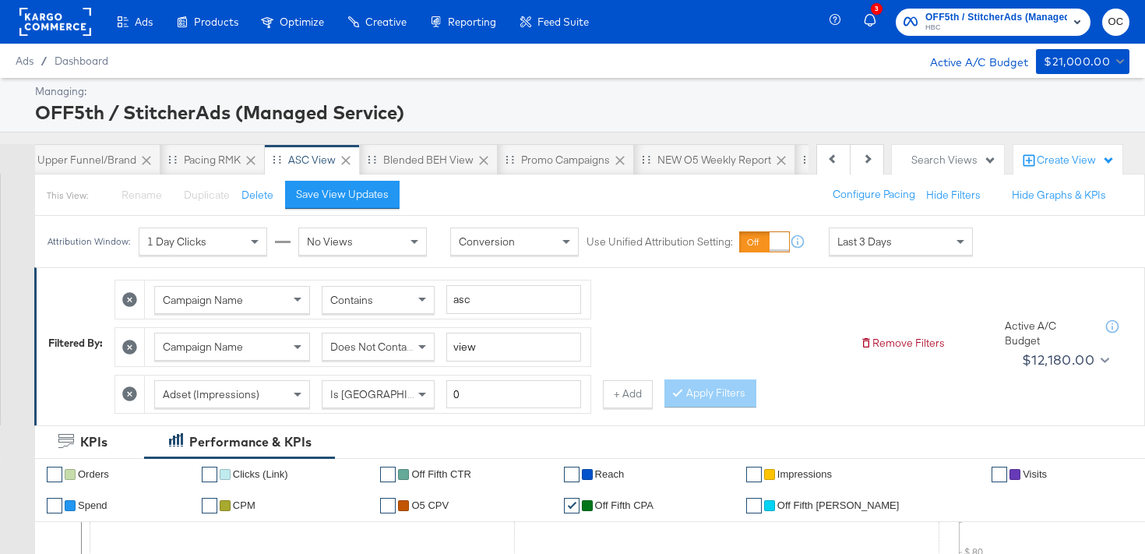
scroll to position [0, 156]
click at [702, 160] on div "NEW O5 Weekly Report" at bounding box center [685, 160] width 114 height 15
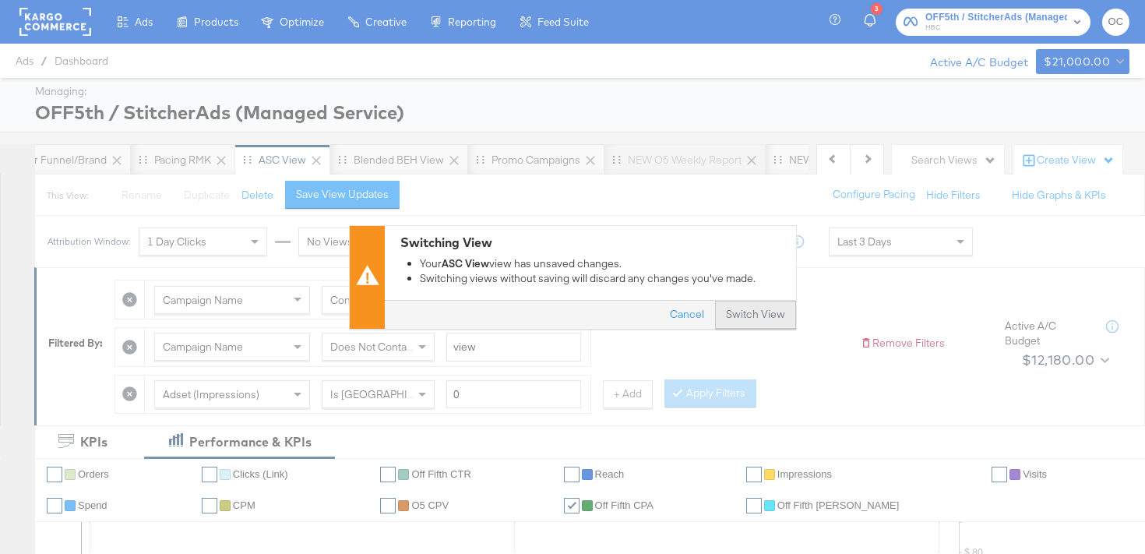
click at [766, 327] on button "Switch View" at bounding box center [755, 315] width 81 height 28
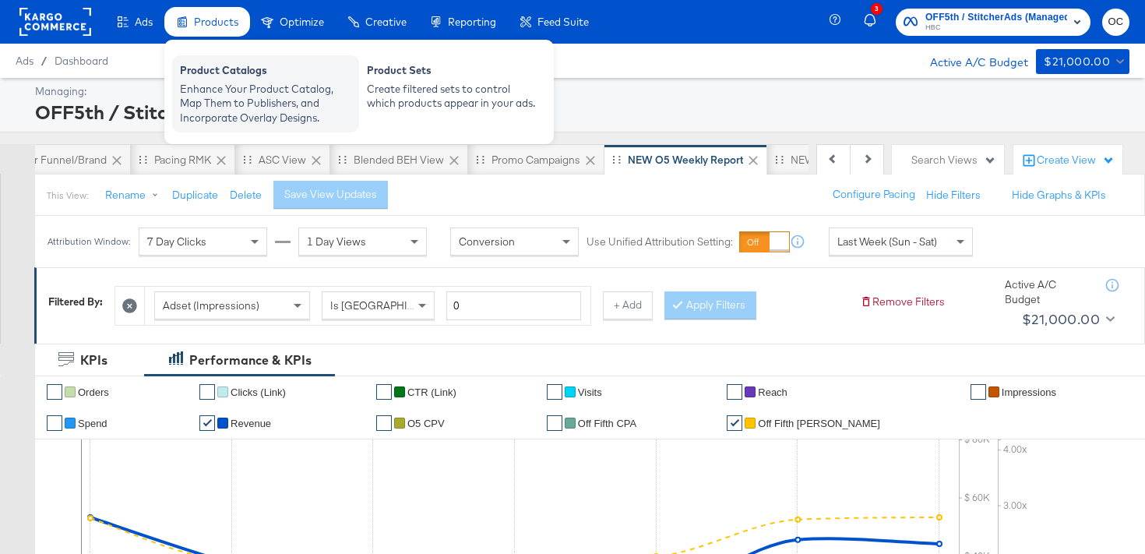
click at [231, 73] on div "Product Catalogs" at bounding box center [265, 72] width 171 height 19
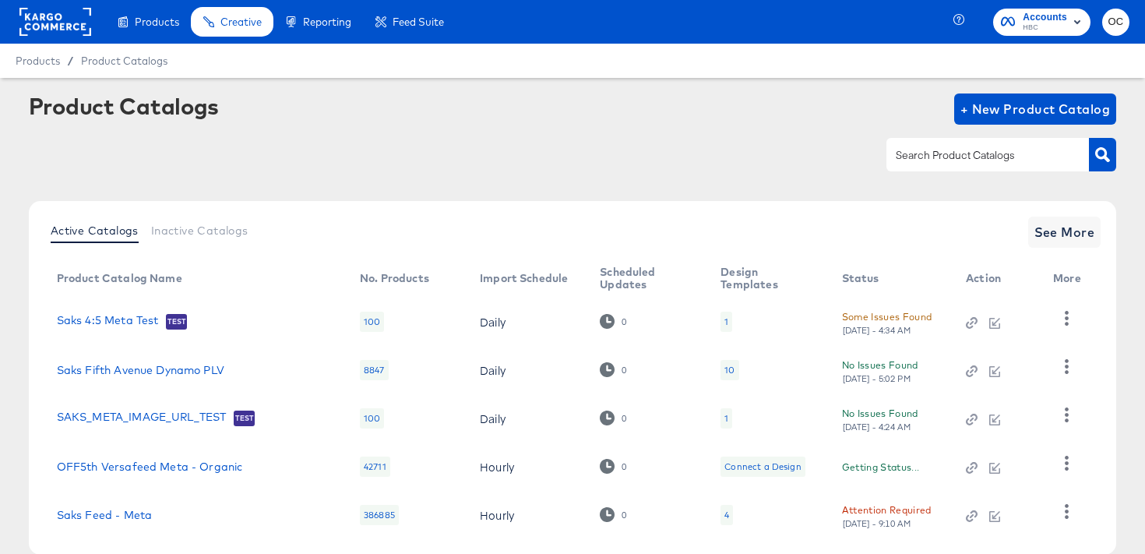
click at [926, 156] on input "text" at bounding box center [976, 155] width 166 height 18
type input "meta"
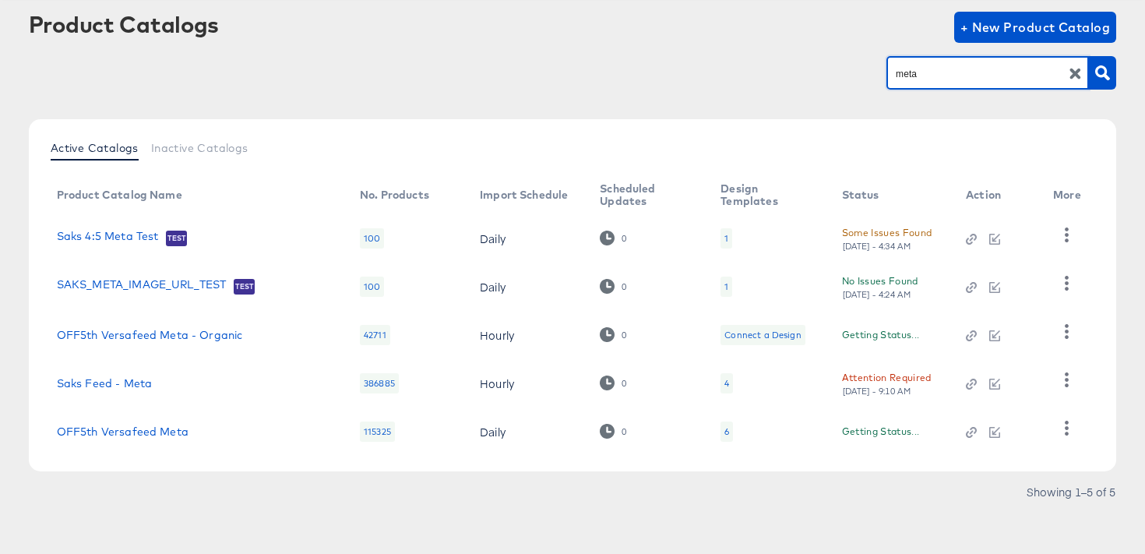
scroll to position [86, 0]
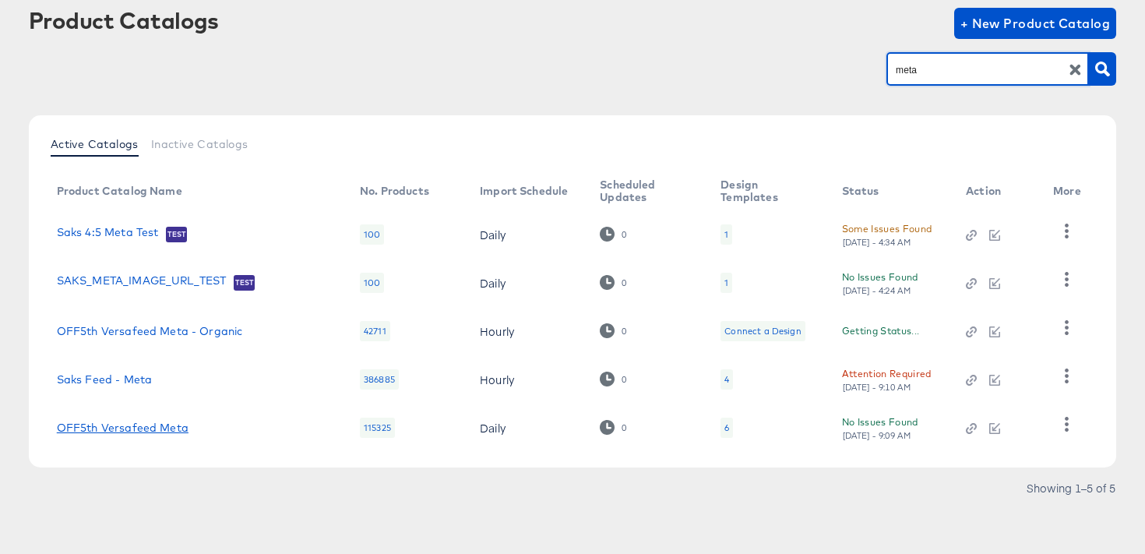
click at [154, 430] on link "OFF5th Versafeed Meta" at bounding box center [123, 427] width 132 height 12
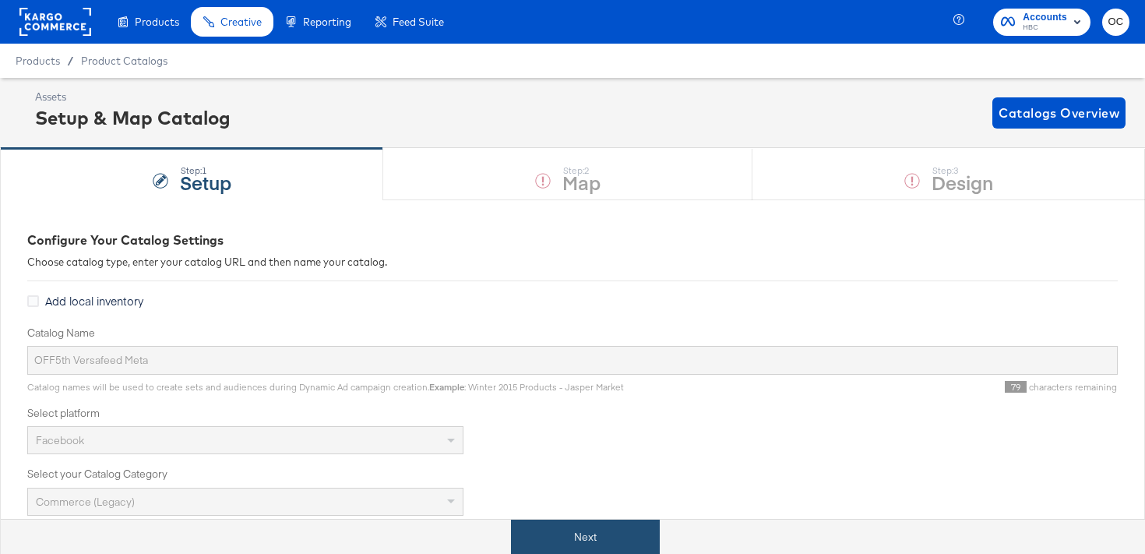
click at [578, 541] on button "Next" at bounding box center [585, 537] width 149 height 35
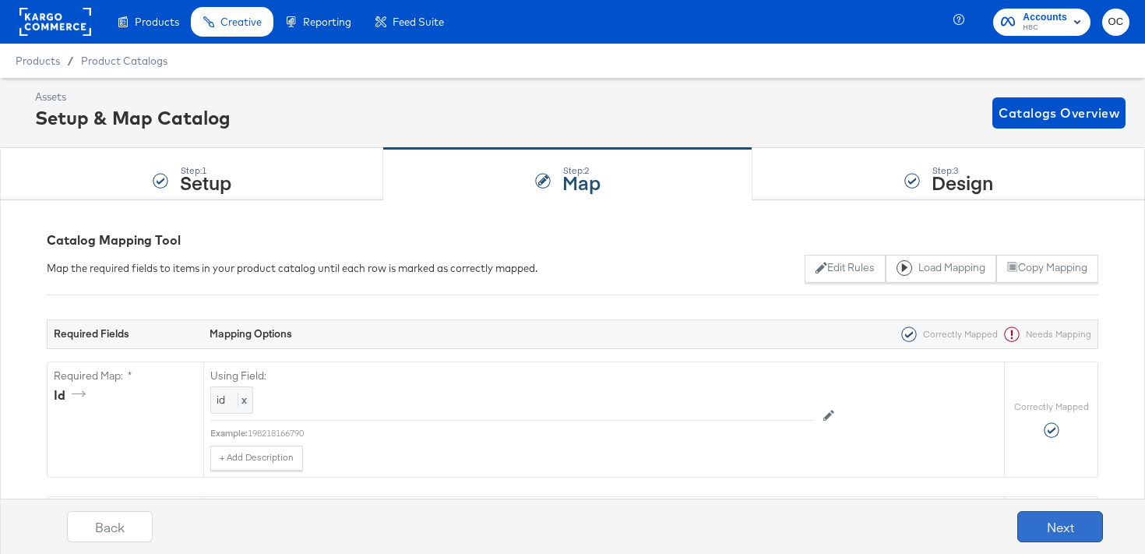
click at [1056, 520] on button "Next" at bounding box center [1060, 526] width 86 height 31
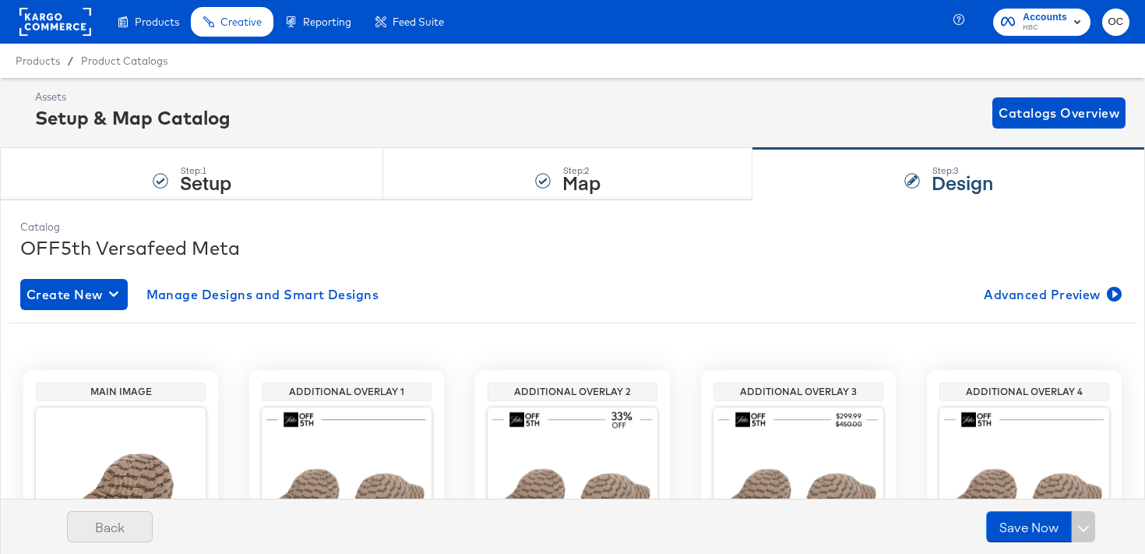
click at [108, 520] on button "Back" at bounding box center [110, 526] width 86 height 31
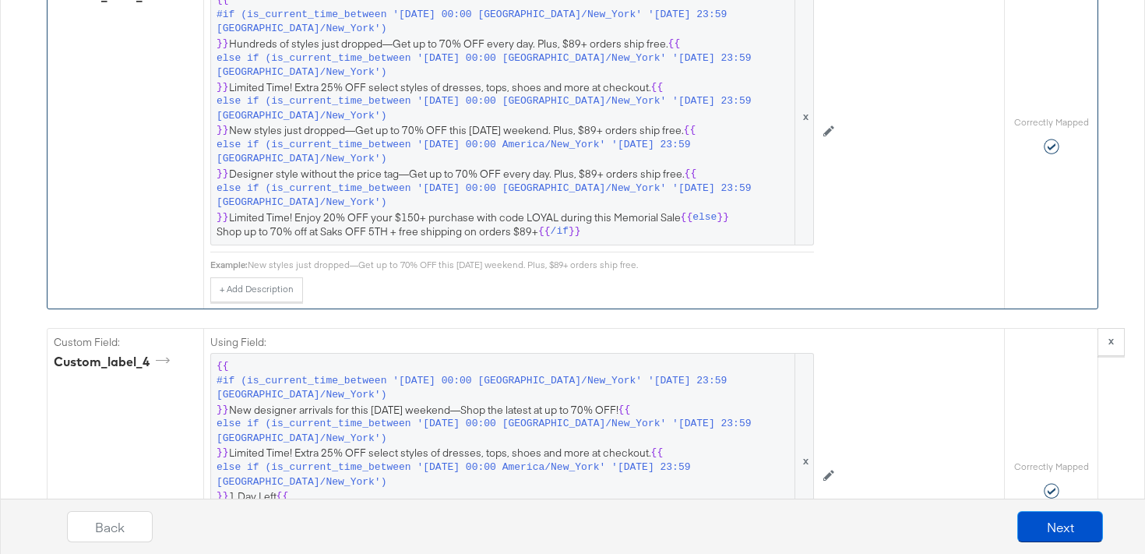
scroll to position [2506, 0]
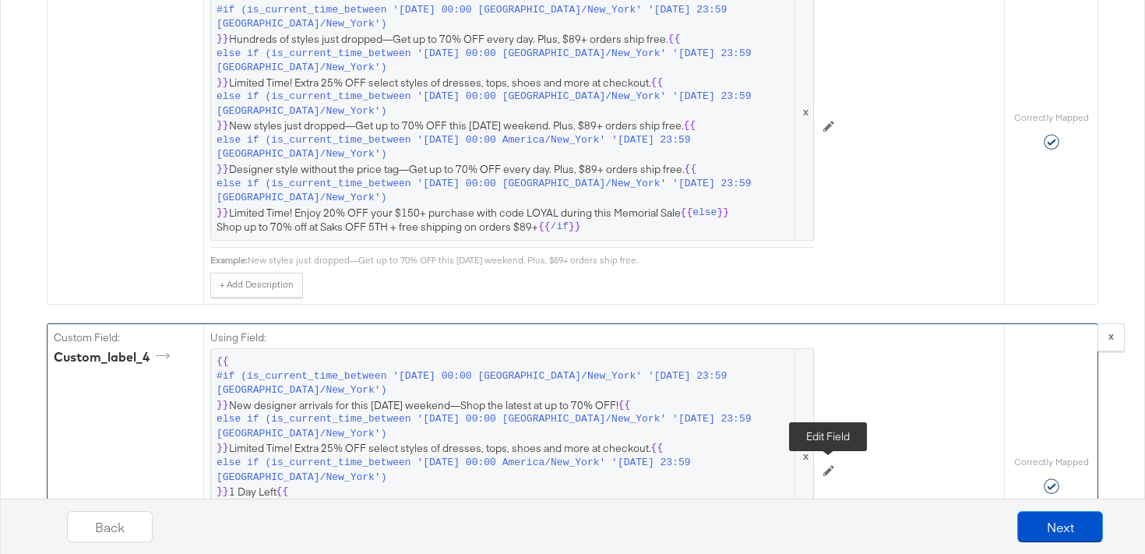
click at [825, 469] on icon at bounding box center [828, 470] width 11 height 11
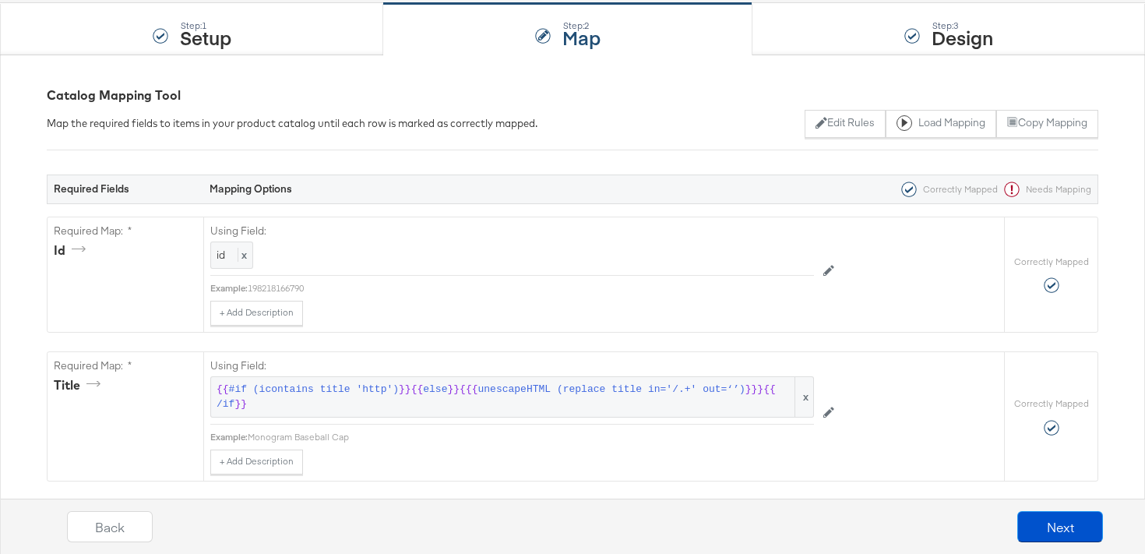
scroll to position [0, 0]
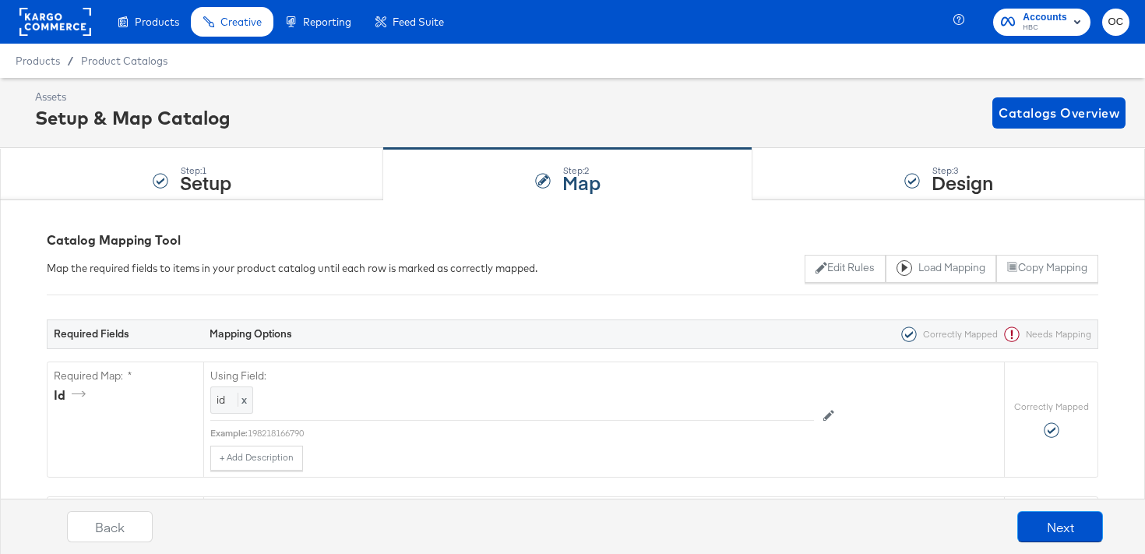
click at [75, 31] on rect at bounding box center [55, 22] width 72 height 28
